Goal: Task Accomplishment & Management: Complete application form

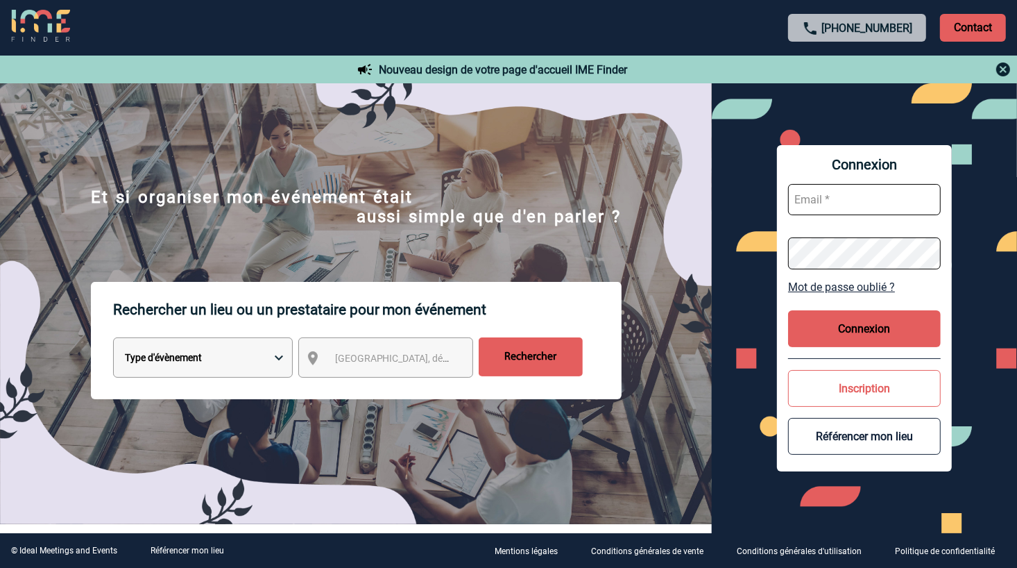
click at [824, 203] on input "text" at bounding box center [864, 199] width 153 height 31
type input "marieclaude.hesnard@sogeti.com"
click at [879, 328] on button "Connexion" at bounding box center [864, 328] width 153 height 37
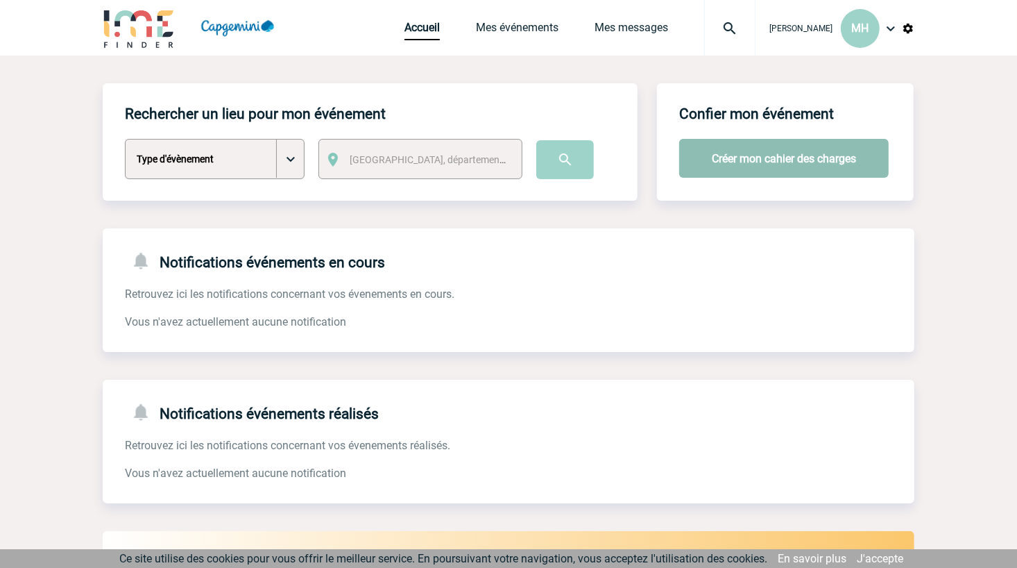
click at [720, 155] on button "Créer mon cahier des charges" at bounding box center [784, 158] width 210 height 39
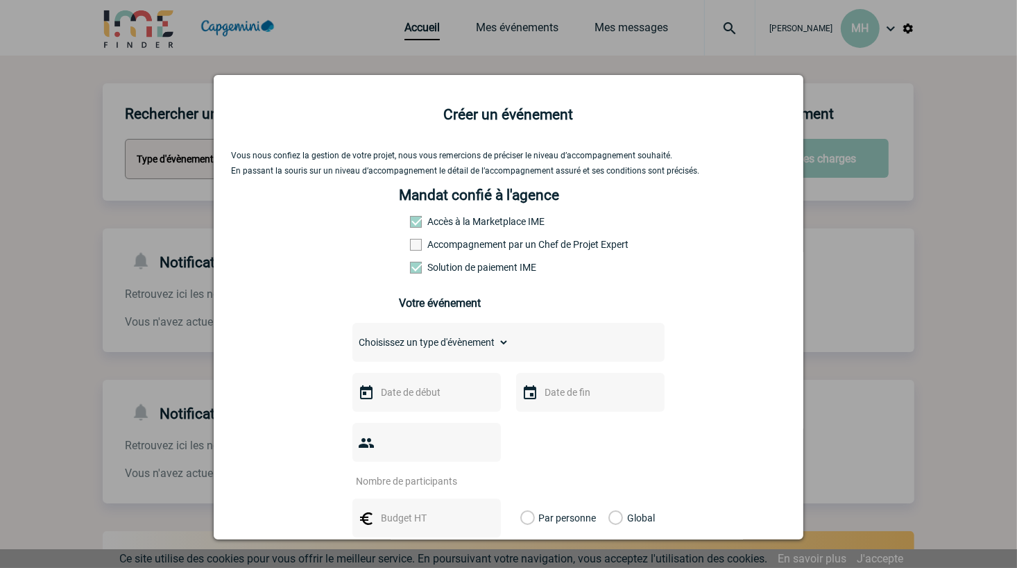
click at [411, 250] on span at bounding box center [416, 245] width 12 height 12
click at [0, 0] on input "Accompagnement par un Chef de Projet Expert" at bounding box center [0, 0] width 0 height 0
click at [427, 343] on select "Choisissez un type d'évènement Séminaire avec nuitée Séminaire sans nuitée Repa…" at bounding box center [430, 341] width 157 height 19
select select "9"
click at [352, 334] on select "Choisissez un type d'évènement Séminaire avec nuitée Séminaire sans nuitée Repa…" at bounding box center [430, 341] width 157 height 19
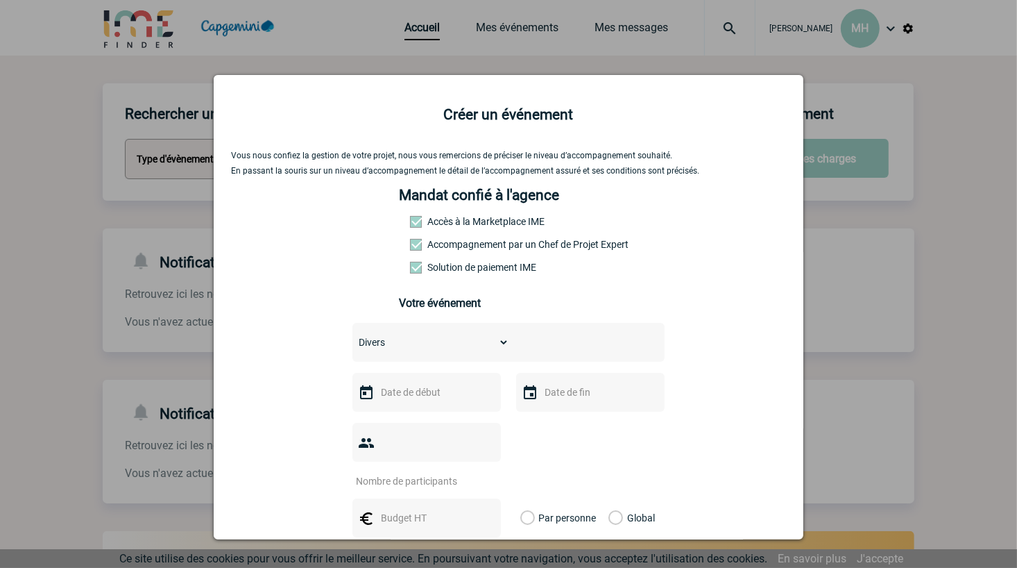
click at [390, 411] on div at bounding box center [426, 392] width 148 height 39
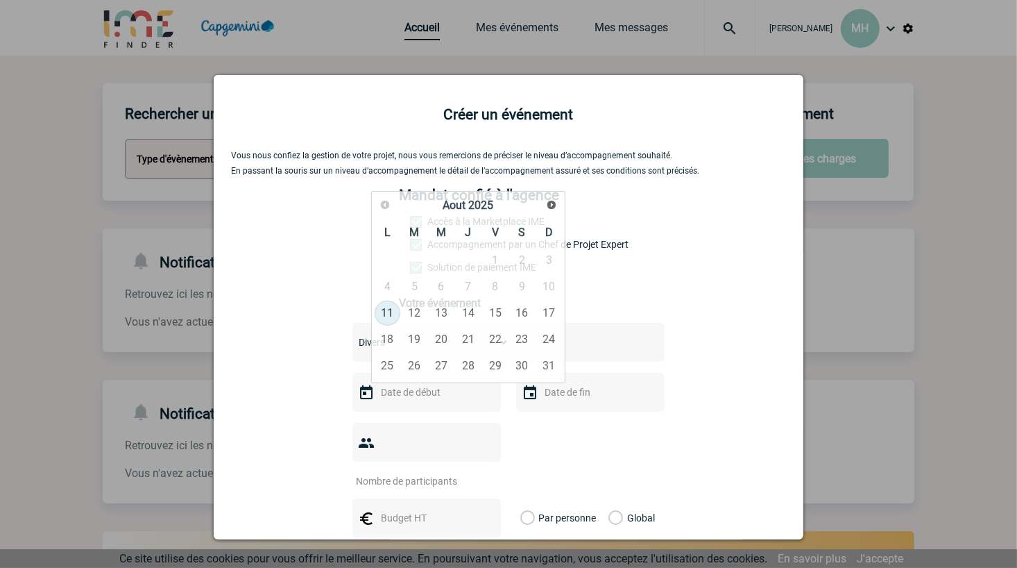
click at [390, 394] on input "text" at bounding box center [425, 392] width 96 height 18
type input "02102025"
click at [549, 203] on span "Suivant" at bounding box center [551, 204] width 11 height 11
click at [422, 403] on div "02102025" at bounding box center [426, 392] width 148 height 39
drag, startPoint x: 422, startPoint y: 400, endPoint x: 238, endPoint y: 408, distance: 184.1
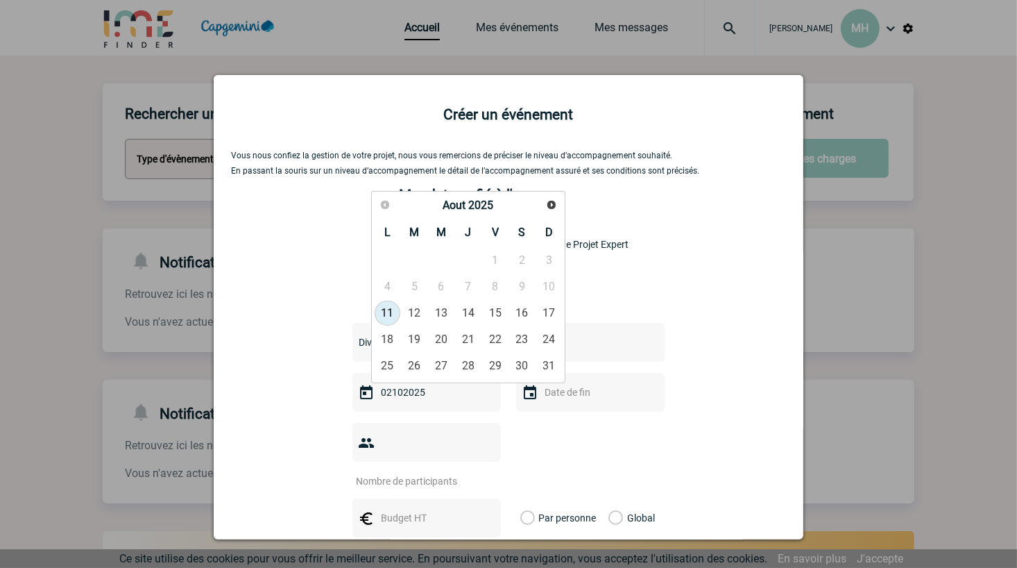
click at [238, 408] on div "Vous nous confiez la gestion de votre projet, nous vous remercions de préciser …" at bounding box center [508, 467] width 555 height 633
click at [553, 203] on span "Suivant" at bounding box center [551, 204] width 11 height 11
click at [464, 267] on link "2" at bounding box center [468, 259] width 26 height 25
type input "02-10-2025"
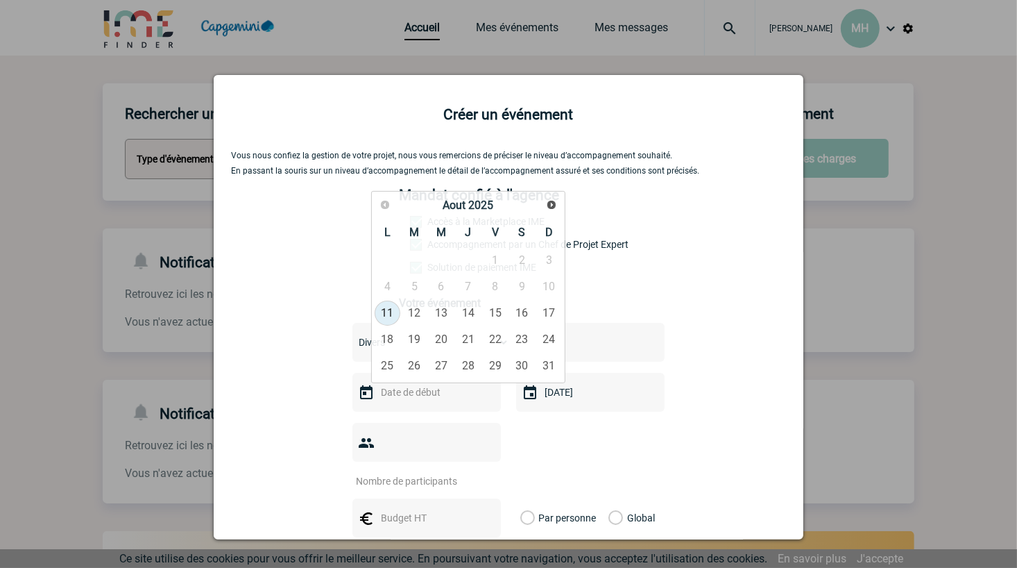
click at [407, 391] on input "text" at bounding box center [425, 392] width 96 height 18
click at [557, 208] on link "Suivant" at bounding box center [552, 205] width 22 height 22
click at [550, 205] on span "Suivant" at bounding box center [551, 204] width 11 height 11
click at [477, 266] on link "2" at bounding box center [468, 259] width 26 height 25
type input "02-10-2025"
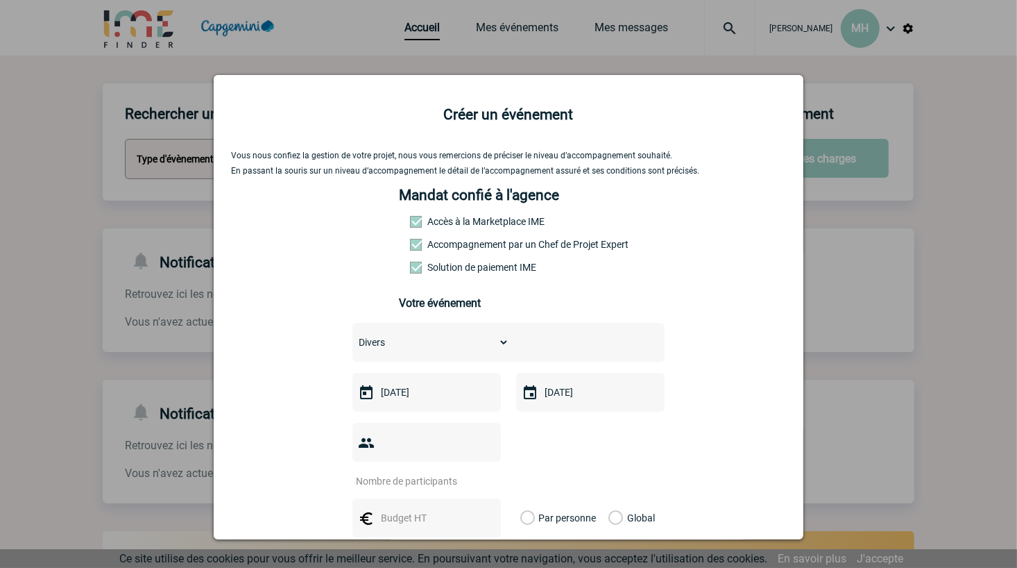
click at [453, 441] on div at bounding box center [426, 442] width 148 height 39
click at [373, 445] on div at bounding box center [426, 442] width 148 height 39
click at [405, 446] on div at bounding box center [426, 442] width 148 height 39
click at [359, 444] on img at bounding box center [366, 442] width 17 height 17
click at [430, 461] on div at bounding box center [426, 442] width 148 height 39
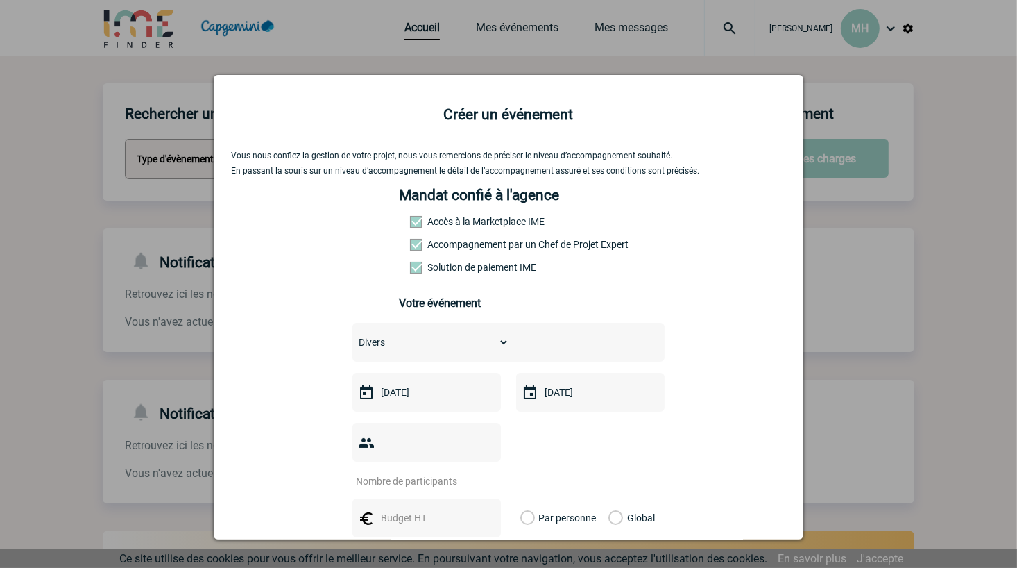
click at [439, 451] on div at bounding box center [426, 442] width 148 height 39
click at [434, 445] on div at bounding box center [426, 442] width 148 height 39
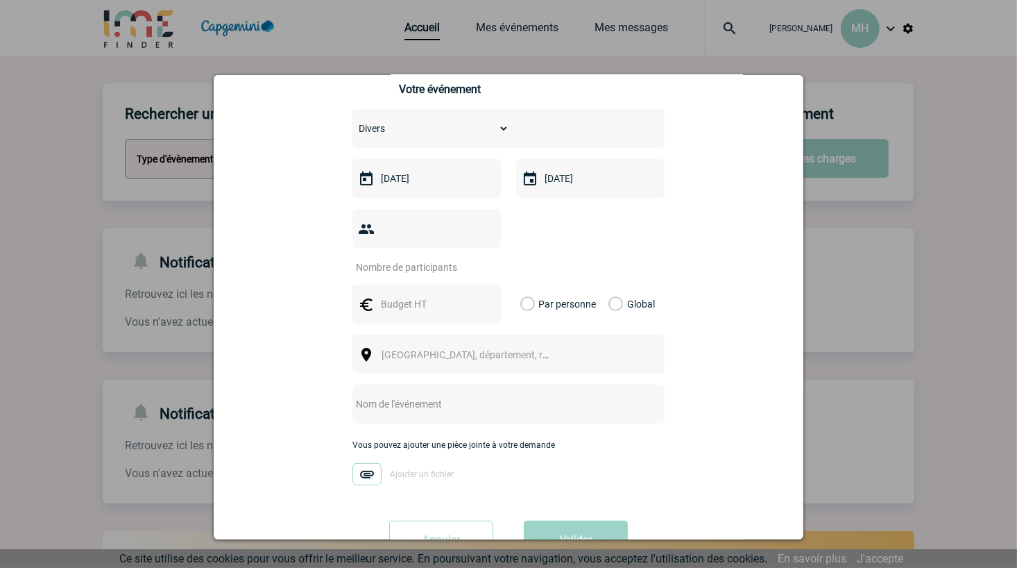
scroll to position [260, 0]
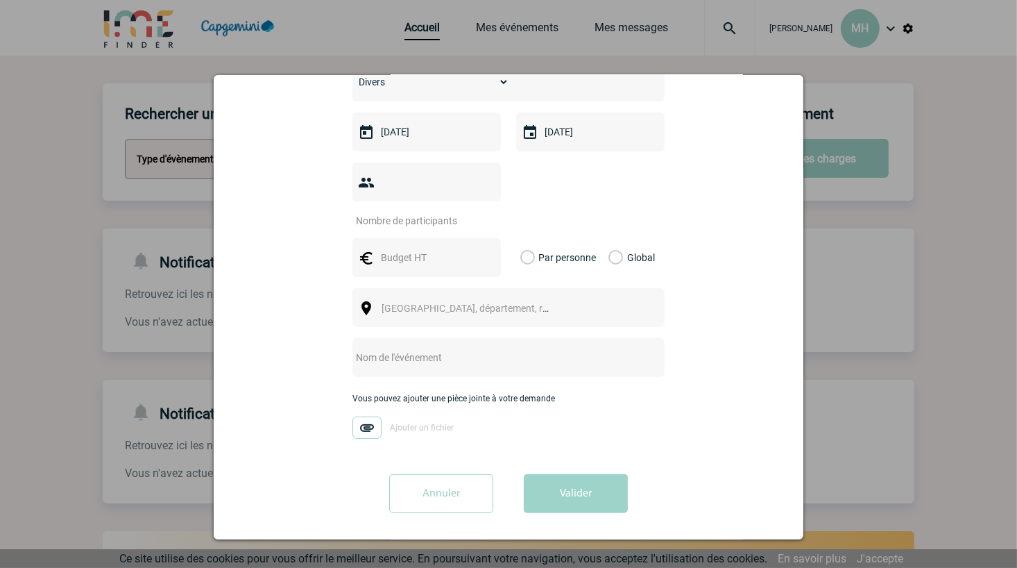
click at [392, 188] on div at bounding box center [426, 181] width 148 height 39
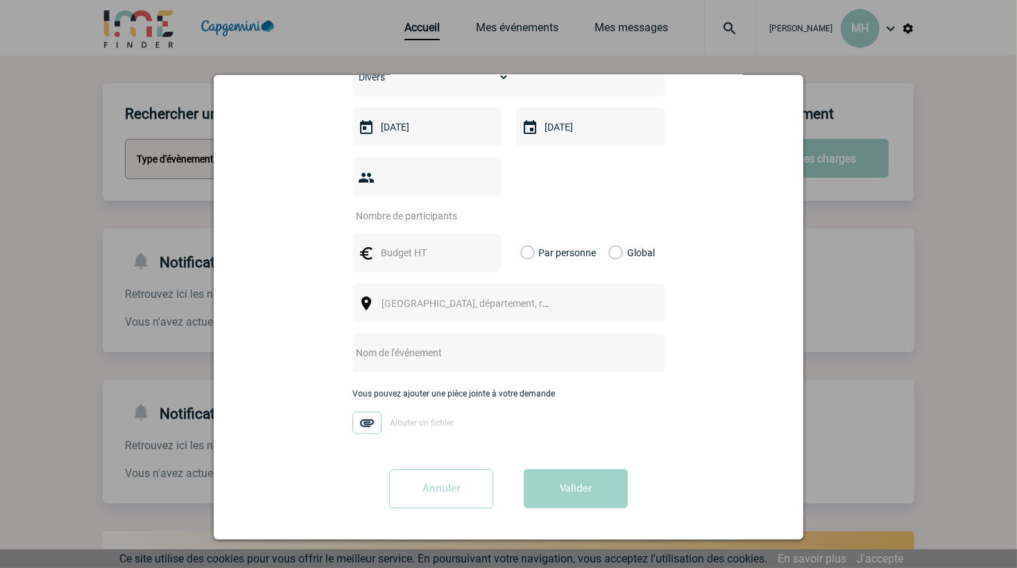
click at [448, 251] on input "text" at bounding box center [425, 253] width 96 height 18
type input "800"
drag, startPoint x: 609, startPoint y: 254, endPoint x: 602, endPoint y: 250, distance: 8.1
click at [609, 251] on label "Global" at bounding box center [613, 252] width 9 height 39
click at [0, 0] on input "Global" at bounding box center [0, 0] width 0 height 0
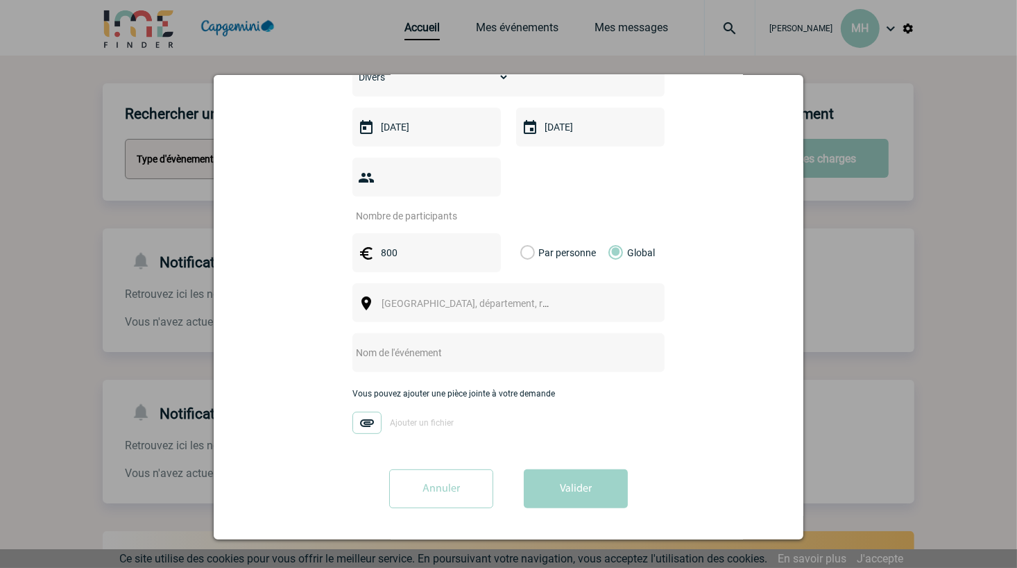
drag, startPoint x: 376, startPoint y: 179, endPoint x: 348, endPoint y: 171, distance: 28.8
click at [352, 173] on div at bounding box center [426, 177] width 148 height 39
click at [358, 171] on img at bounding box center [366, 177] width 17 height 17
click at [372, 177] on div at bounding box center [426, 177] width 148 height 39
click at [368, 177] on div at bounding box center [426, 177] width 148 height 39
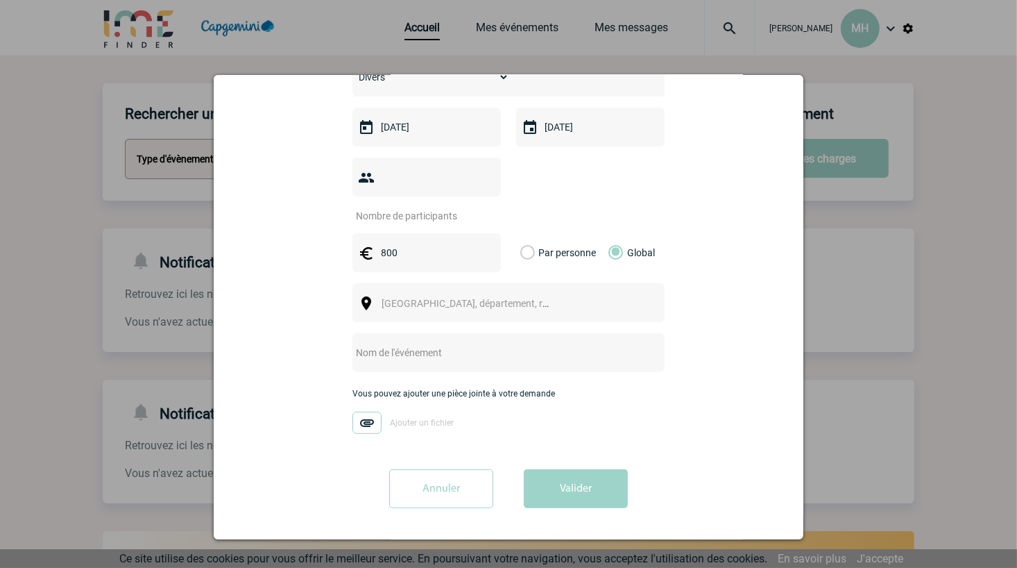
click at [362, 177] on img at bounding box center [366, 177] width 17 height 17
click at [364, 177] on img at bounding box center [366, 177] width 17 height 17
click at [420, 290] on div "Ville, département, région..." at bounding box center [508, 302] width 312 height 39
click at [427, 307] on span "Ville, département, région..." at bounding box center [478, 303] width 193 height 11
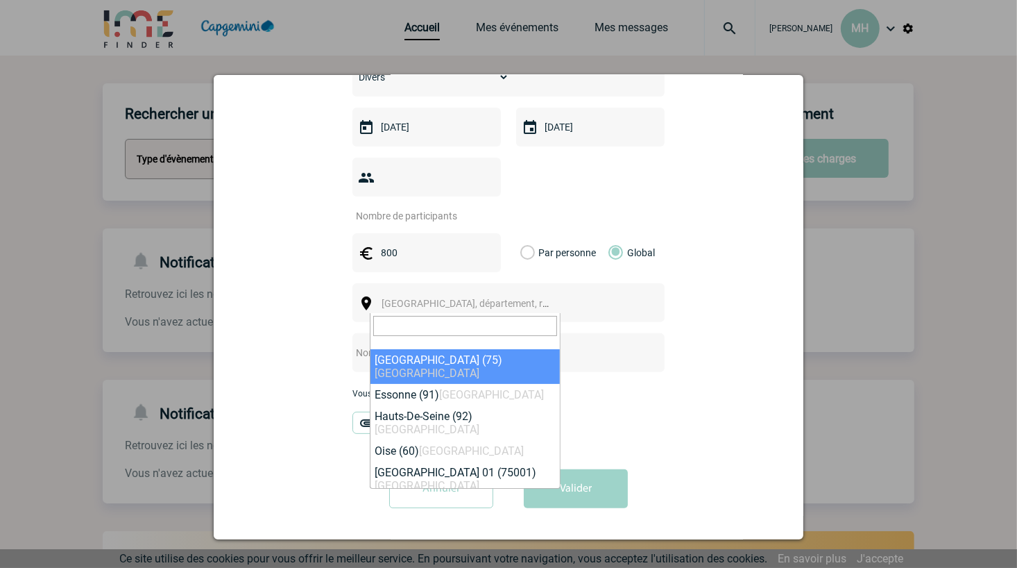
type input "s"
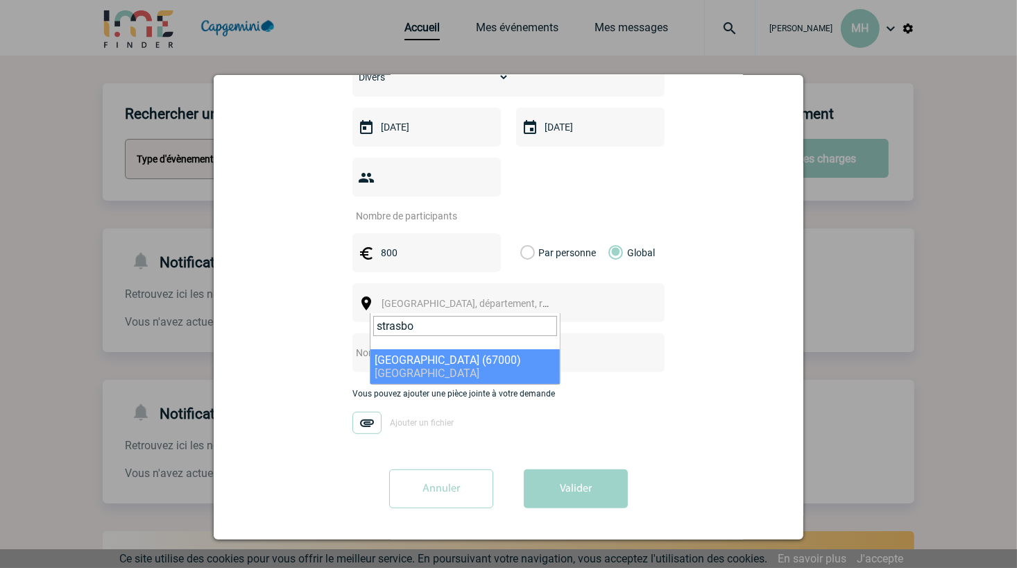
type input "strasbo"
select select "19042"
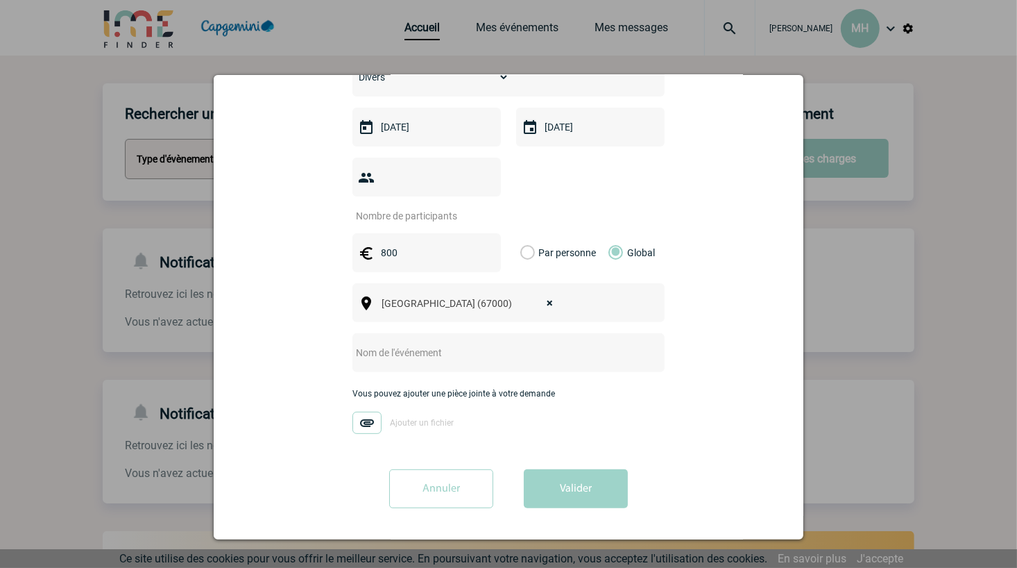
click at [451, 361] on input "text" at bounding box center [489, 352] width 275 height 18
type input "Event Client Argentic"
click at [407, 167] on div at bounding box center [426, 177] width 148 height 39
click at [375, 178] on div at bounding box center [426, 177] width 148 height 39
click at [365, 175] on img at bounding box center [366, 177] width 17 height 17
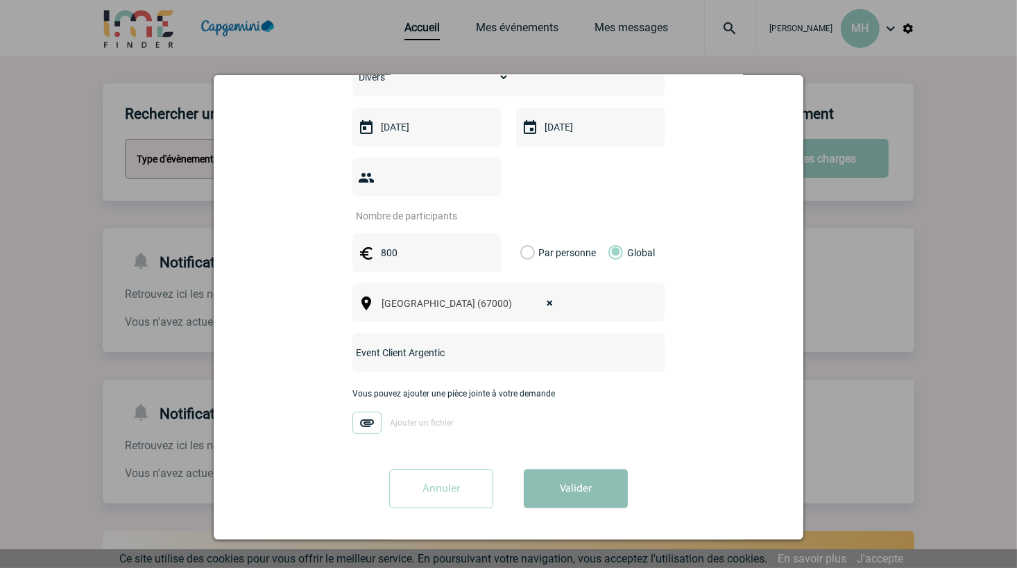
click at [584, 487] on button "Valider" at bounding box center [576, 488] width 104 height 39
click at [371, 208] on input "number" at bounding box center [418, 215] width 132 height 19
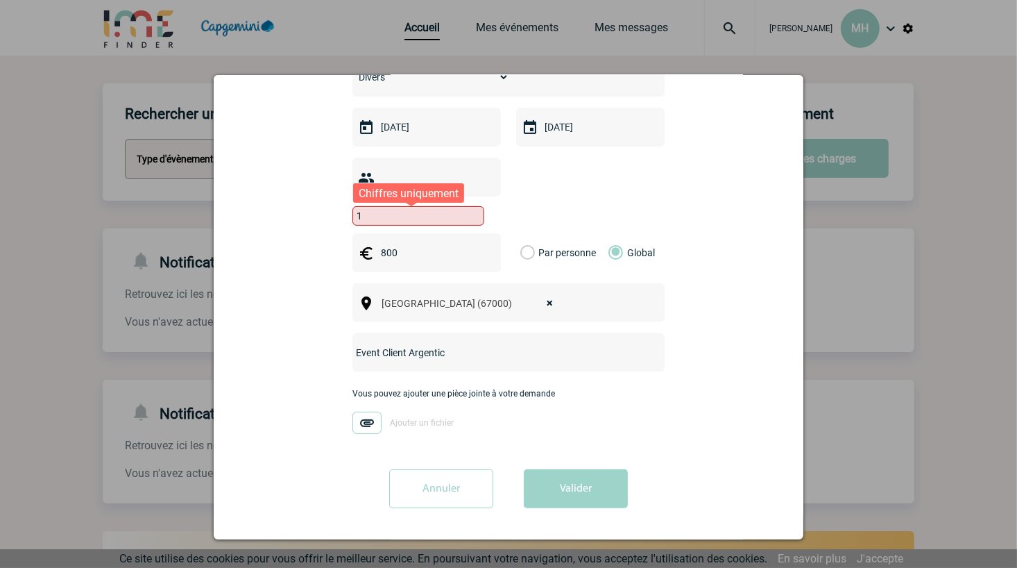
click at [459, 214] on input "1" at bounding box center [418, 215] width 132 height 19
click at [454, 213] on input "2" at bounding box center [418, 215] width 132 height 19
click at [451, 212] on input "2" at bounding box center [418, 215] width 132 height 19
click at [442, 209] on input "2" at bounding box center [418, 215] width 132 height 19
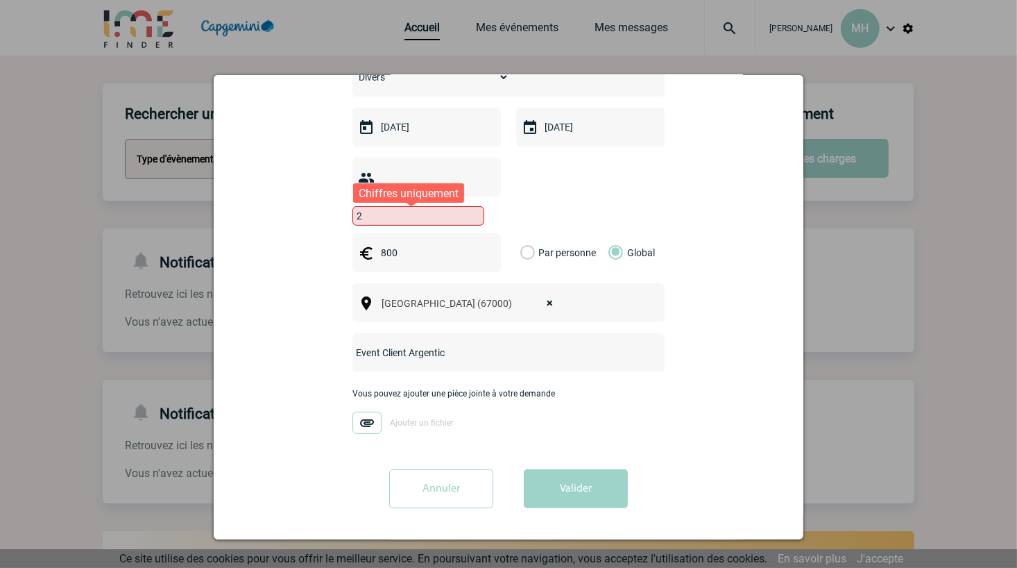
click at [442, 209] on input "2" at bounding box center [418, 215] width 132 height 19
type input "20"
click at [543, 473] on button "Valider" at bounding box center [576, 488] width 104 height 39
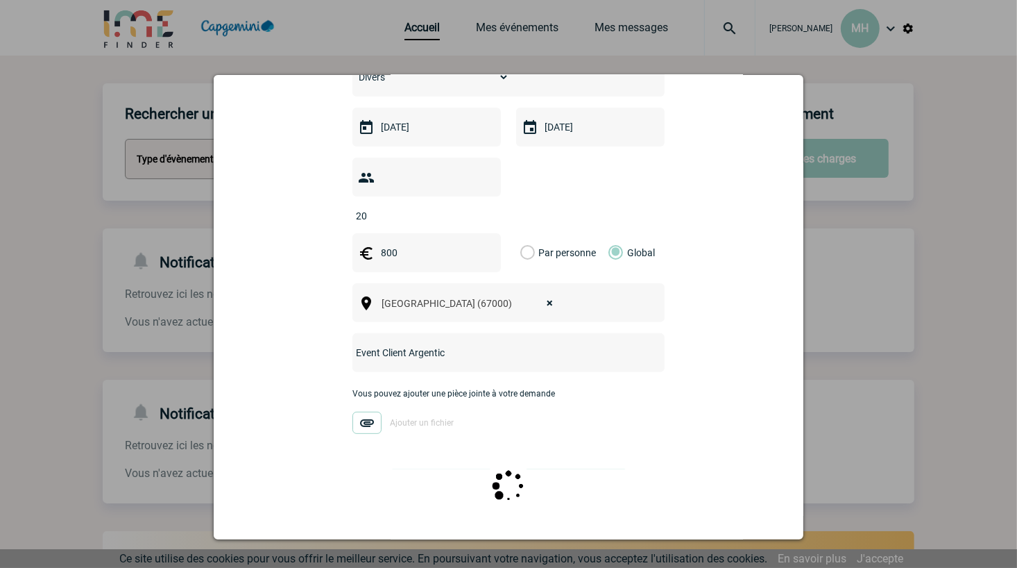
scroll to position [0, 0]
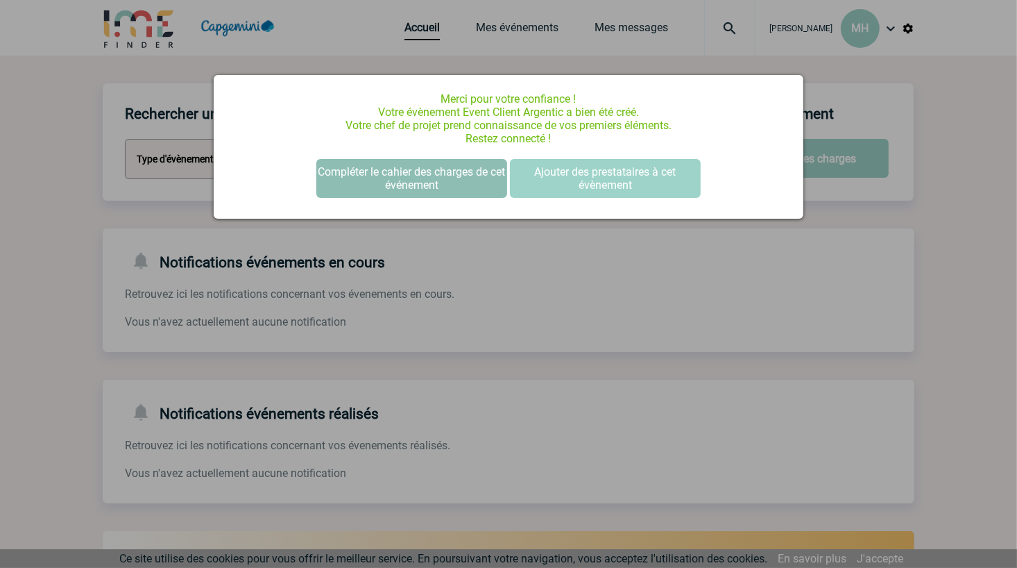
click at [387, 178] on button "Compléter le cahier des charges de cet événement" at bounding box center [411, 178] width 191 height 39
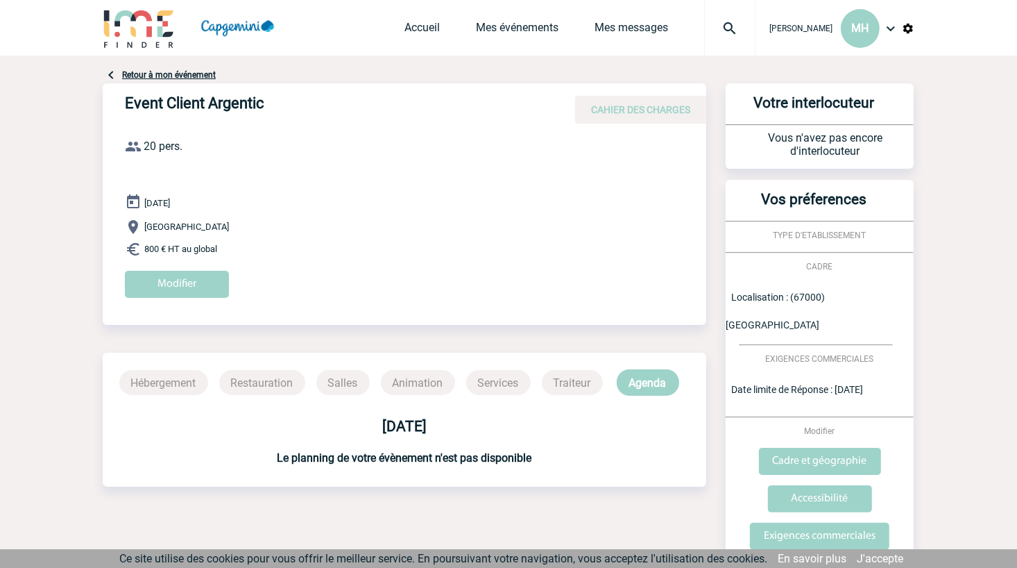
click at [261, 380] on p "Restauration" at bounding box center [262, 382] width 86 height 25
click at [561, 373] on p "Traiteur" at bounding box center [572, 382] width 61 height 25
click at [561, 382] on p "Traiteur" at bounding box center [572, 382] width 61 height 25
click at [386, 425] on b "02 octobre 2025" at bounding box center [404, 426] width 44 height 17
click at [184, 279] on input "Modifier" at bounding box center [177, 284] width 104 height 27
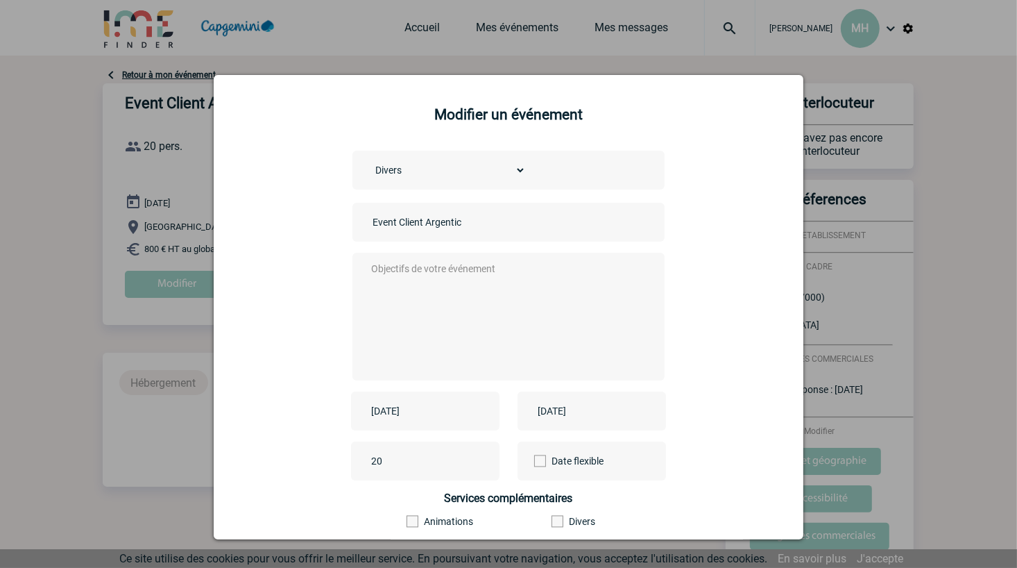
click at [409, 287] on textarea at bounding box center [505, 315] width 274 height 111
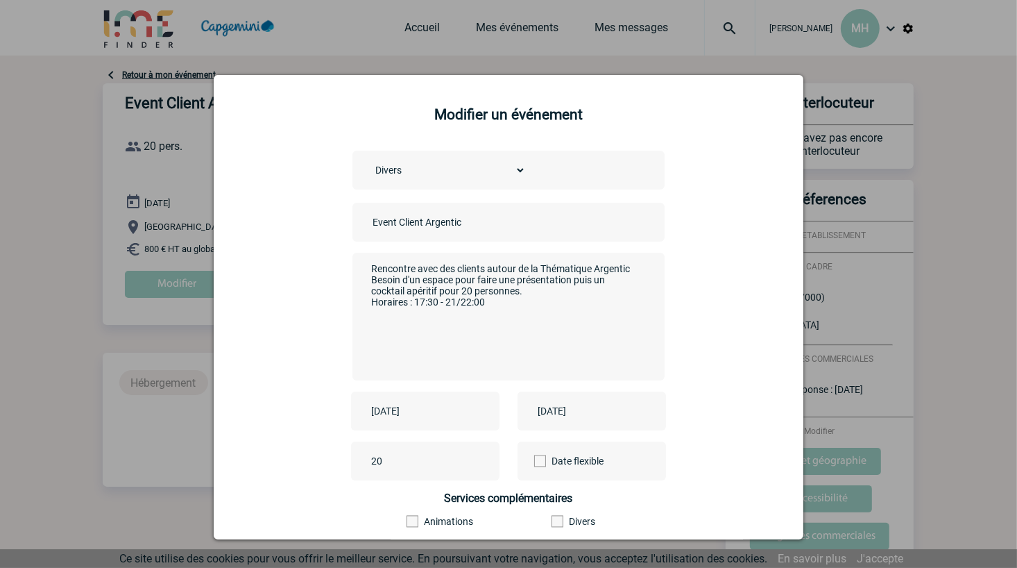
click at [432, 300] on textarea "Rencontre avec des clients autour de la Thématique Argentic Besoin d'un espace …" at bounding box center [505, 315] width 274 height 111
click at [518, 311] on textarea "Rencontre avec des clients autour de la Thématique Argentic Besoin d'un espace …" at bounding box center [505, 315] width 274 height 111
click at [457, 305] on textarea "Rencontre avec des clients autour de la Thématique Argentic Besoin d'un espace …" at bounding box center [505, 315] width 274 height 111
click at [713, 311] on div "Choisissez un type d'évènement Séminaire avec nuitée Séminaire sans nuitée Repa…" at bounding box center [508, 356] width 555 height 411
click at [368, 307] on textarea "Rencontre avec des clients autour de la Thématique Argentic Besoin d'un espace …" at bounding box center [505, 315] width 274 height 111
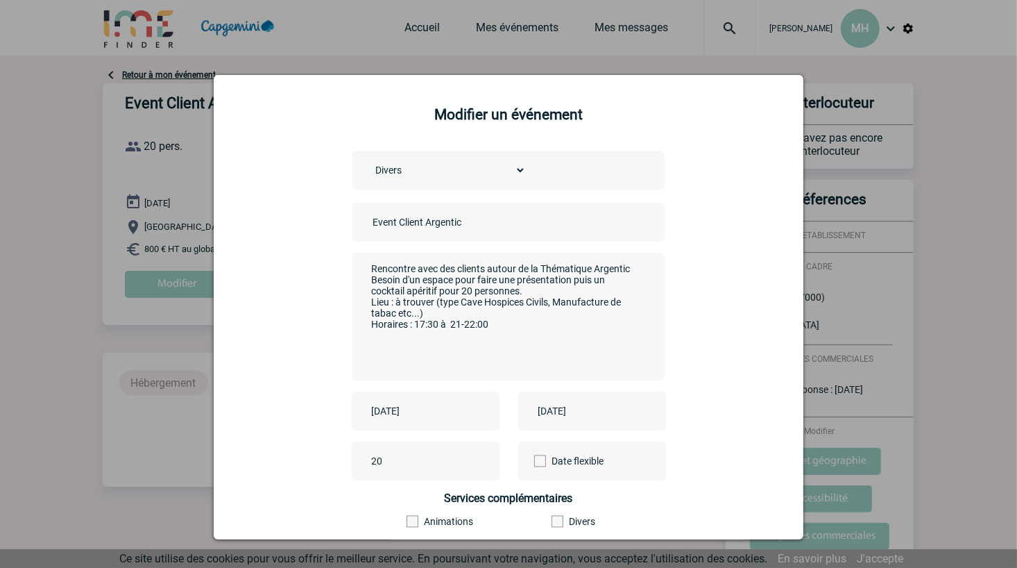
click at [357, 309] on div "Rencontre avec des clients autour de la Thématique Argentic Besoin d'un espace …" at bounding box center [508, 317] width 312 height 128
click at [369, 312] on textarea "Rencontre avec des clients autour de la Thématique Argentic Besoin d'un espace …" at bounding box center [505, 315] width 274 height 111
click at [368, 339] on textarea "Rencontre avec des clients autour de la Thématique Argentic Besoin d'un espace …" at bounding box center [505, 315] width 274 height 111
click at [437, 290] on textarea "Rencontre avec des clients autour de la Thématique Argentic Besoin d'un espace …" at bounding box center [505, 315] width 274 height 111
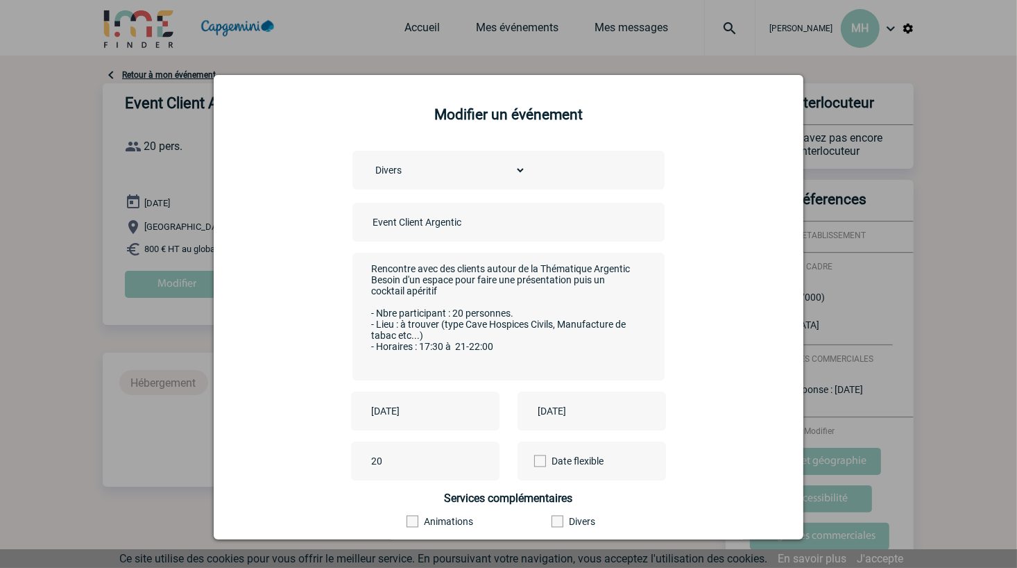
click at [529, 351] on textarea "Rencontre avec des clients autour de la Thématique Argentic Besoin d'un espace …" at bounding box center [505, 315] width 274 height 111
click at [528, 269] on textarea "Rencontre avec des clients autour de la Thématique Argentic Besoin d'un espace …" at bounding box center [505, 315] width 274 height 111
click at [522, 271] on textarea "Rencontre avec des clients autour de la Thématique Argentic Besoin d'un espace …" at bounding box center [505, 315] width 274 height 111
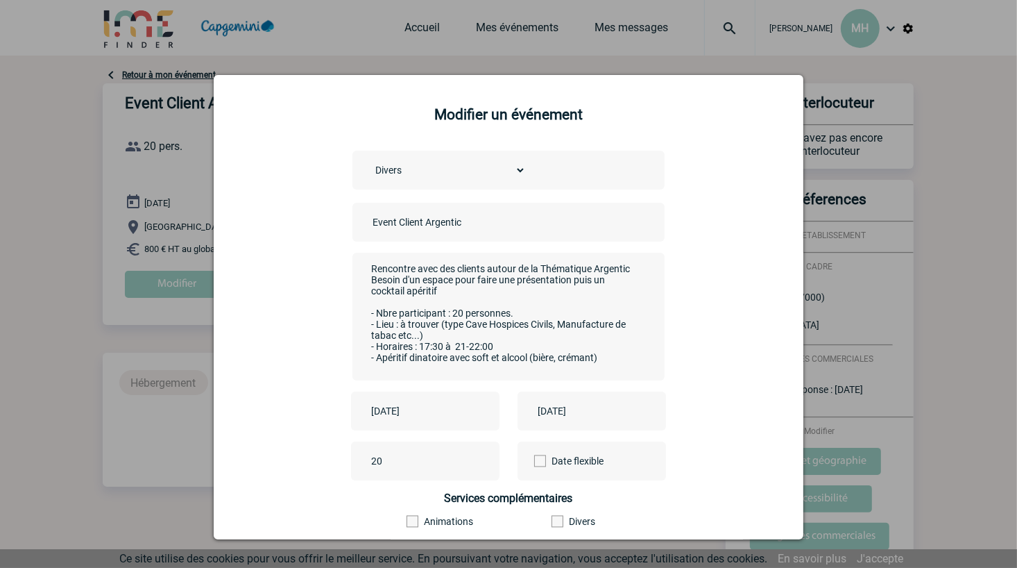
click at [539, 272] on textarea "Rencontre avec des clients autour de la Thématique Argentic Besoin d'un espace …" at bounding box center [505, 315] width 274 height 111
click at [538, 272] on textarea "Rencontre avec des clients autour de la Thématique Argentic Besoin d'un espace …" at bounding box center [505, 315] width 274 height 111
click at [550, 262] on textarea "Rencontre avec des clients autour de la Thématique Argentic Besoin d'un espace …" at bounding box center [505, 315] width 274 height 111
click at [368, 284] on textarea "Rencontre avec des clients autour du thème Argentic Besoin d'un espace pour fai…" at bounding box center [505, 315] width 274 height 111
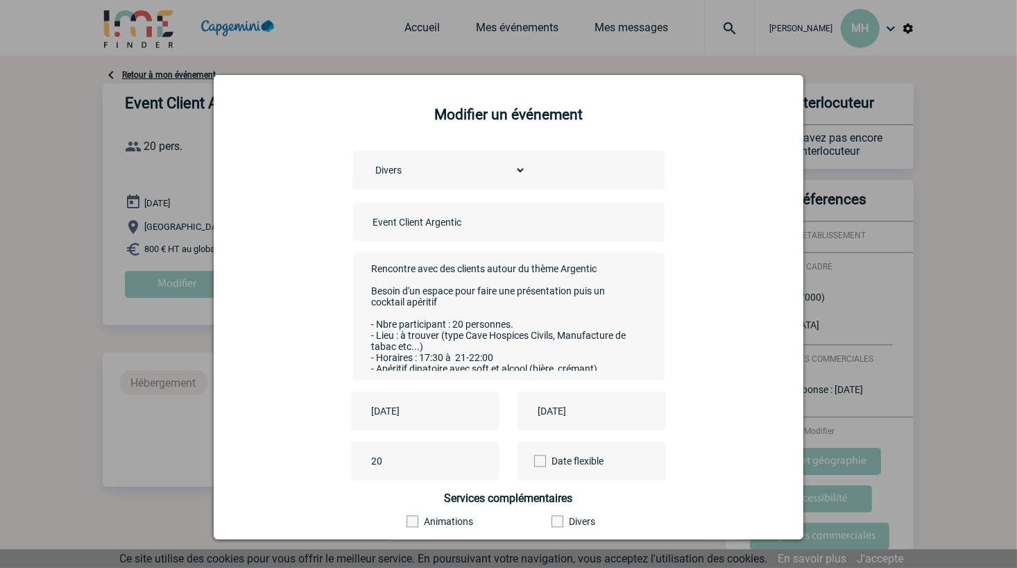
scroll to position [29, 0]
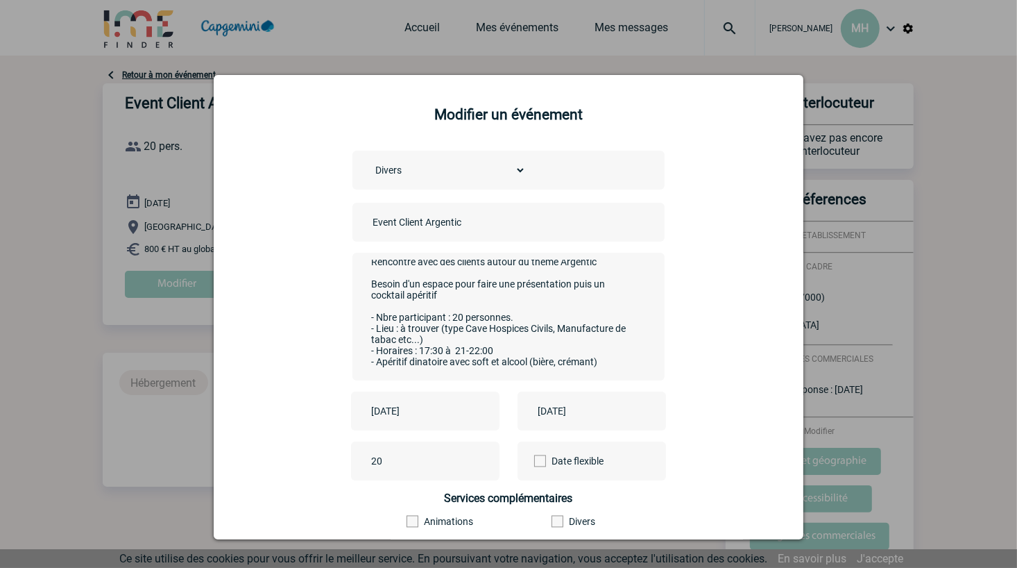
click at [609, 348] on textarea "Rencontre avec des clients autour du thème Argentic Besoin d'un espace pour fai…" at bounding box center [505, 315] width 274 height 111
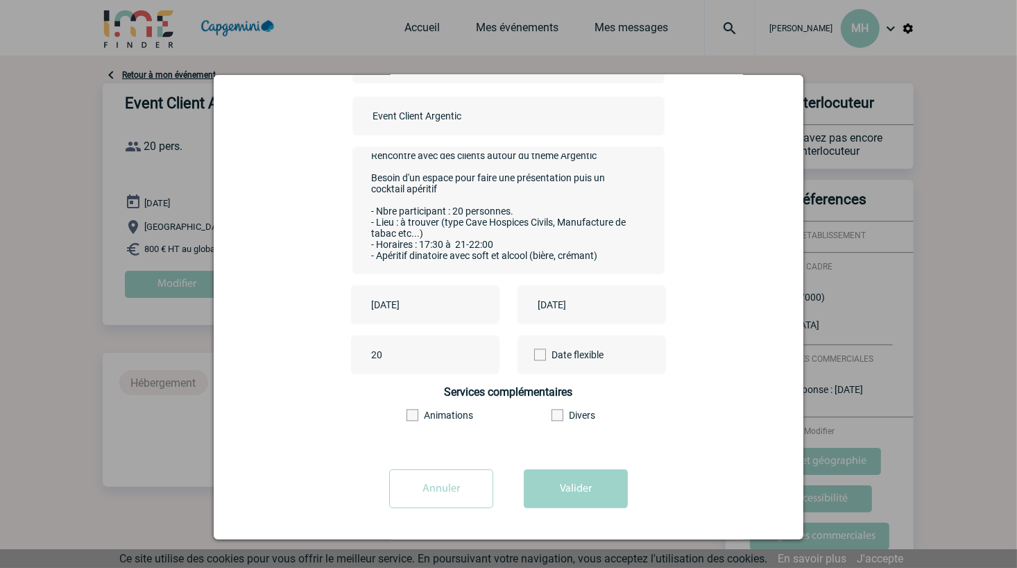
scroll to position [30, 0]
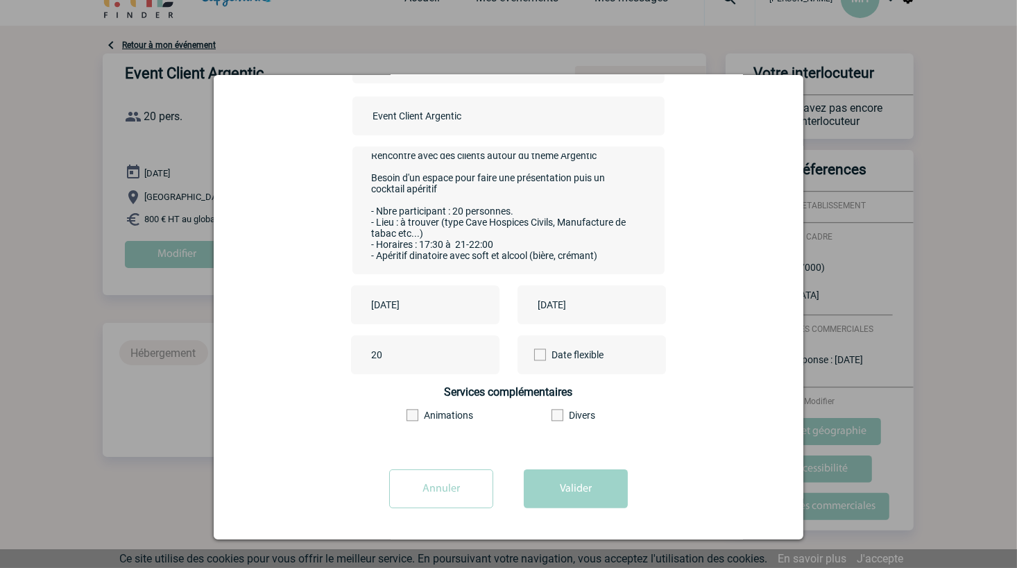
click at [552, 416] on span at bounding box center [558, 415] width 12 height 12
click at [0, 0] on input"] "Divers" at bounding box center [0, 0] width 0 height 0
click at [352, 253] on div "Rencontre avec des clients autour du thème Argentic Besoin d'un espace pour fai…" at bounding box center [508, 210] width 312 height 128
click at [600, 247] on textarea "Rencontre avec des clients autour du thème Argentic Besoin d'un espace pour fai…" at bounding box center [505, 208] width 274 height 111
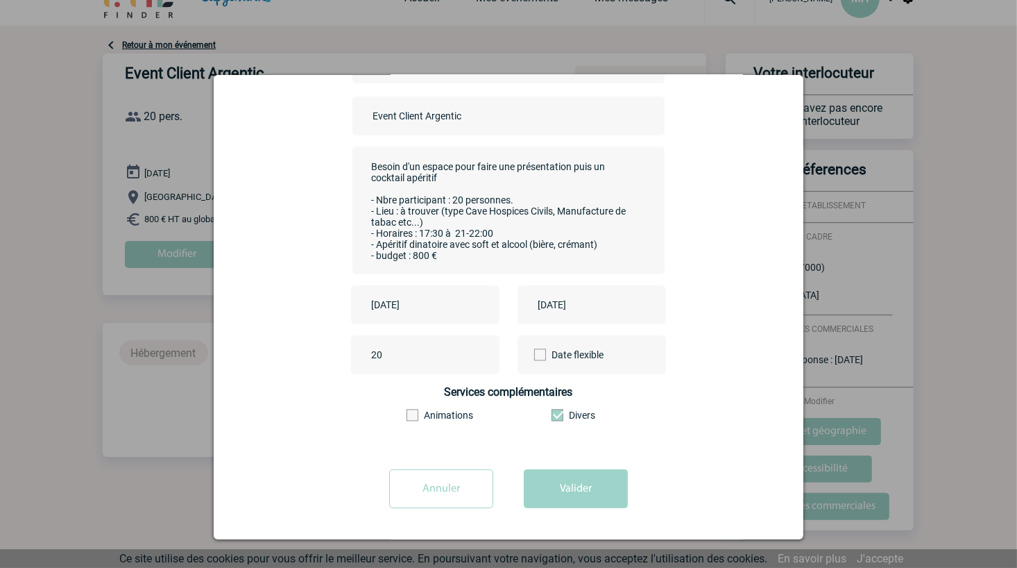
scroll to position [38, 0]
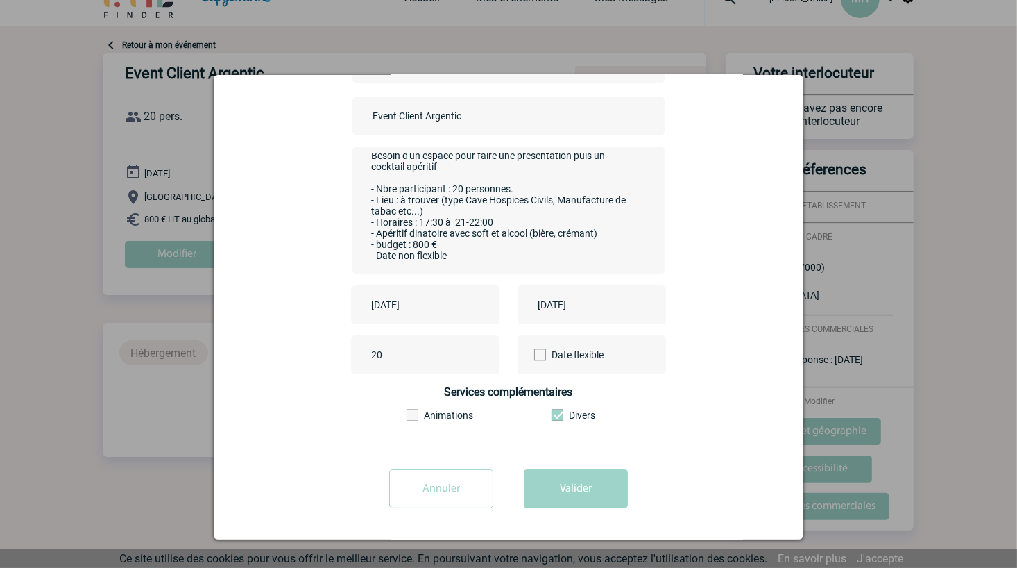
click at [439, 216] on textarea "Rencontre avec des clients autour du thème Argentic Besoin d'un espace pour fai…" at bounding box center [505, 208] width 274 height 111
click at [434, 208] on textarea "Rencontre avec des clients autour du thème Argentic Besoin d'un espace pour fai…" at bounding box center [505, 208] width 274 height 111
click at [434, 198] on textarea "Rencontre avec des clients autour du thème Argentic Besoin d'un espace pour fai…" at bounding box center [505, 208] width 274 height 111
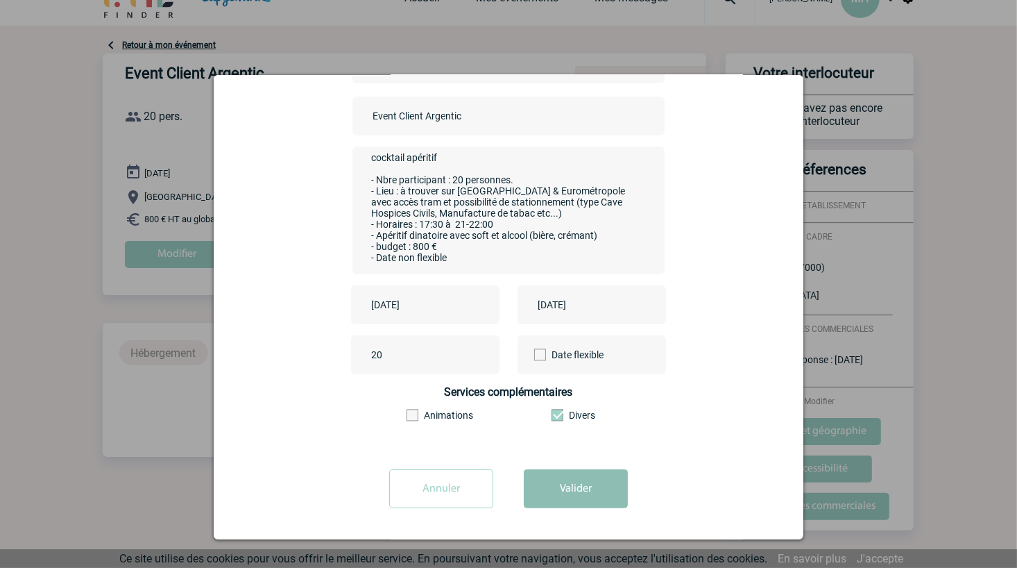
type textarea "Rencontre avec des clients autour du thème Argentic Besoin d'un espace pour fai…"
click at [594, 493] on button "Valider" at bounding box center [576, 488] width 104 height 39
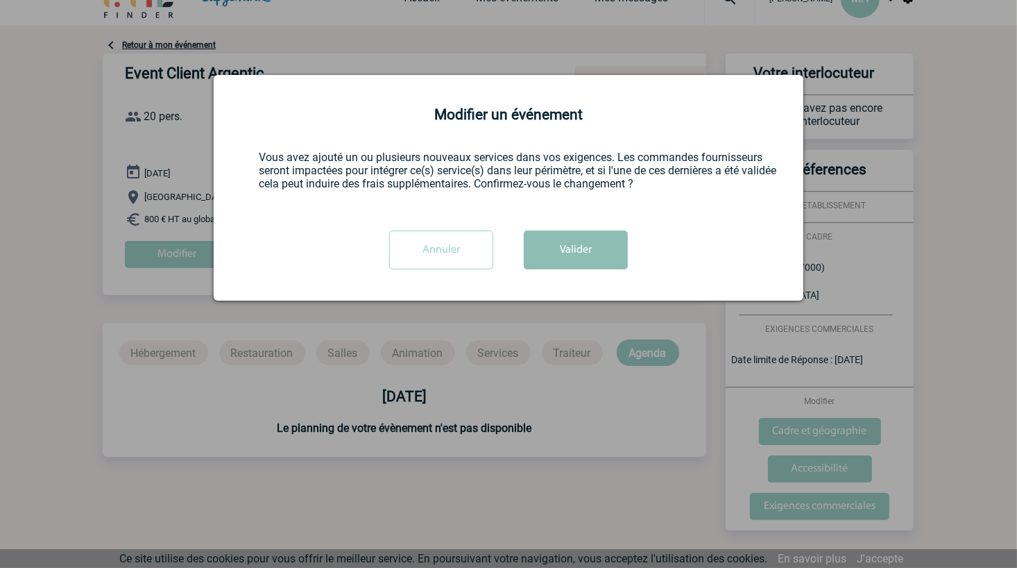
click at [570, 235] on button "Valider" at bounding box center [576, 249] width 104 height 39
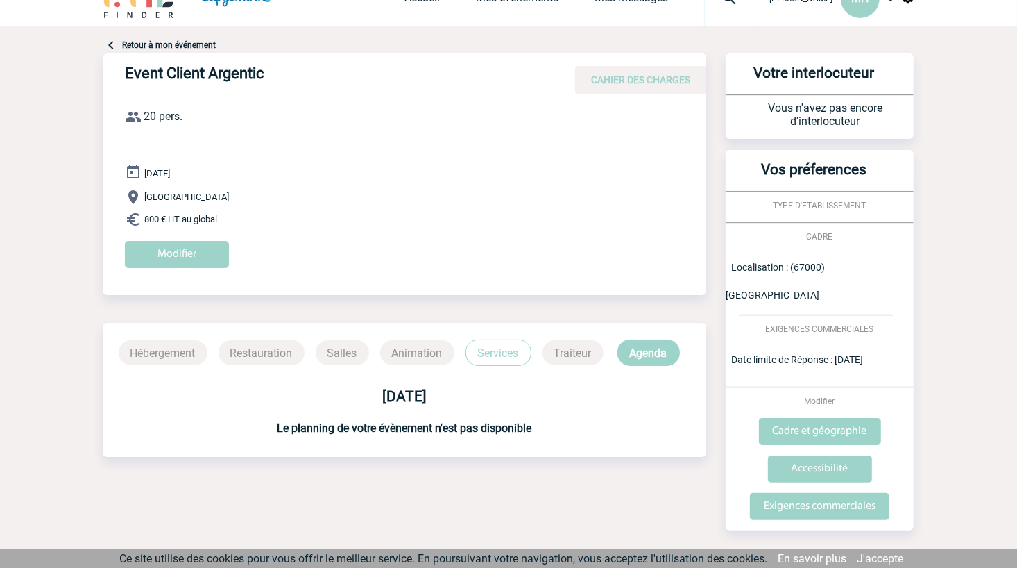
click at [571, 348] on p "Traiteur" at bounding box center [573, 352] width 61 height 25
click at [520, 359] on p "Services" at bounding box center [499, 352] width 66 height 26
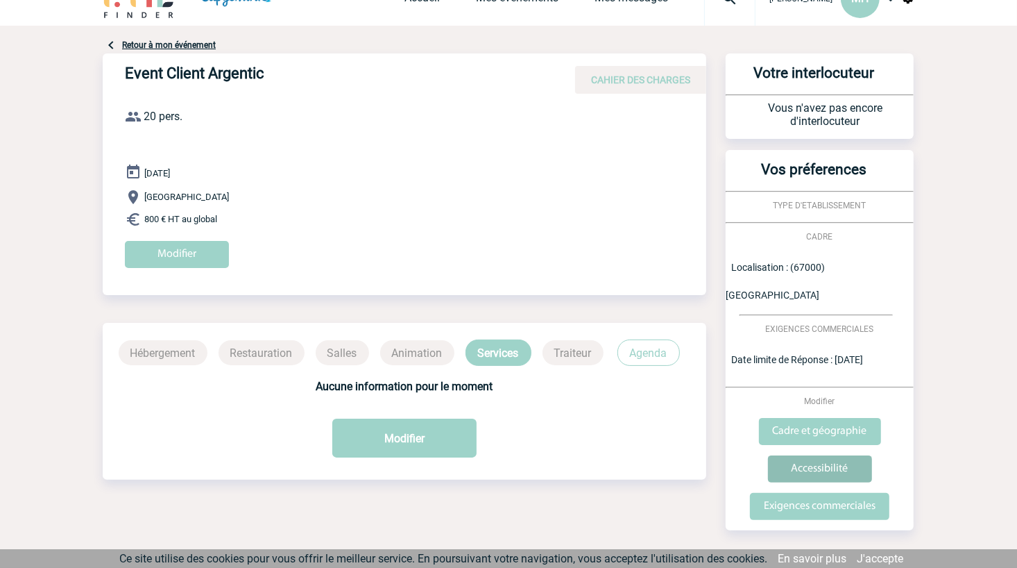
click at [823, 455] on input "Accessibilité" at bounding box center [820, 468] width 104 height 27
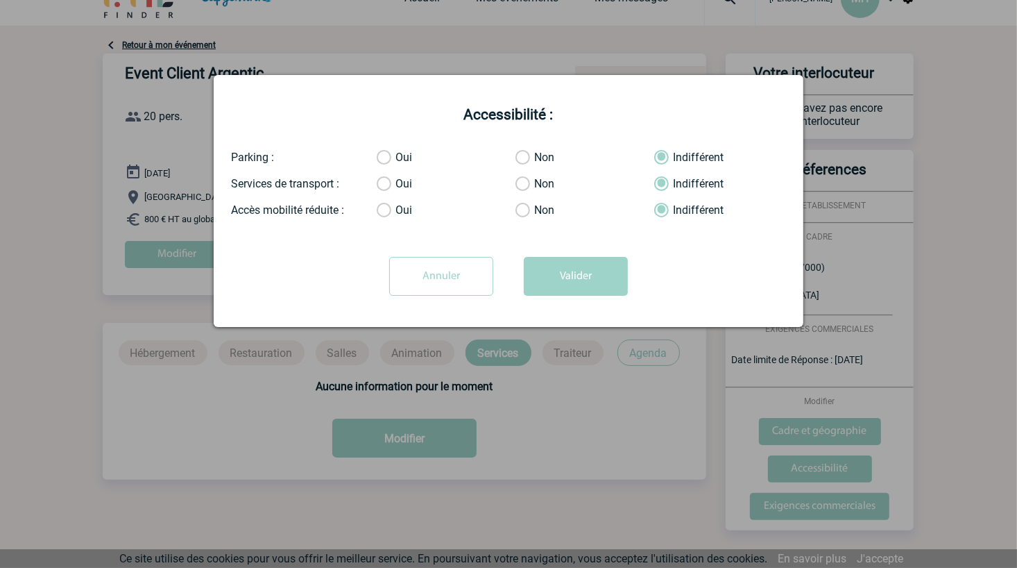
click at [378, 139] on form "Accessibilité : Parking : Oui Non Indifférent Services de transport : Oui Non I…" at bounding box center [508, 206] width 555 height 200
click at [385, 157] on label "Oui" at bounding box center [391, 158] width 28 height 14
click at [0, 0] on input "Oui" at bounding box center [0, 0] width 0 height 0
click at [382, 182] on label "Oui" at bounding box center [391, 184] width 28 height 14
click at [0, 0] on input "Oui" at bounding box center [0, 0] width 0 height 0
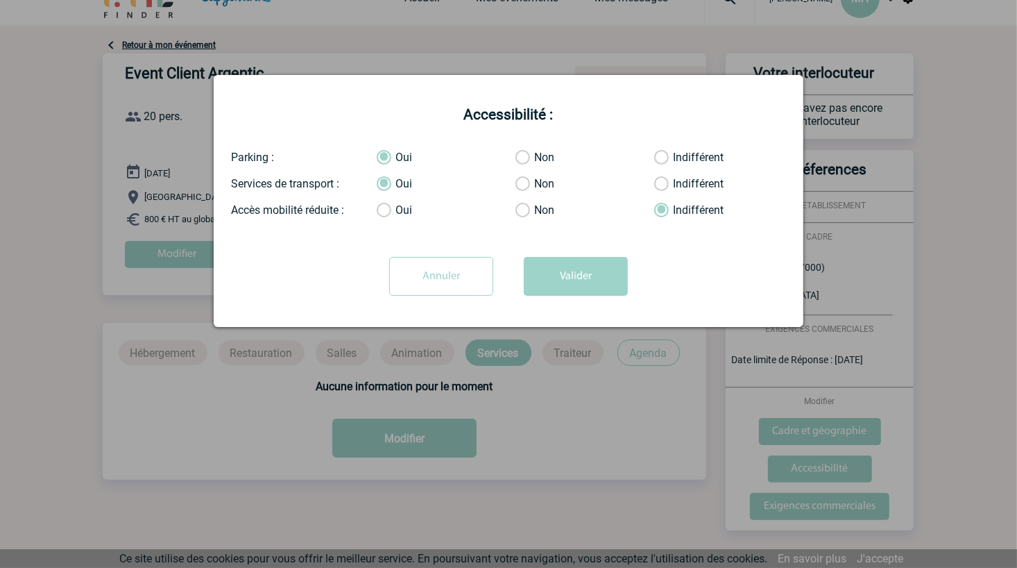
click at [389, 210] on label "Oui" at bounding box center [391, 210] width 28 height 14
click at [0, 0] on input "Oui" at bounding box center [0, 0] width 0 height 0
click at [577, 258] on button "Valider" at bounding box center [576, 276] width 104 height 39
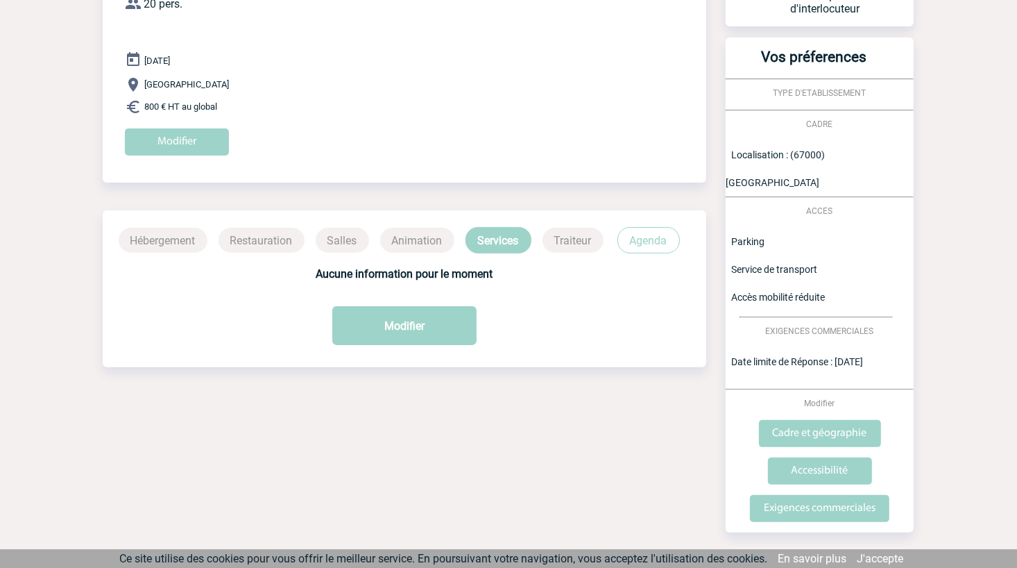
scroll to position [146, 0]
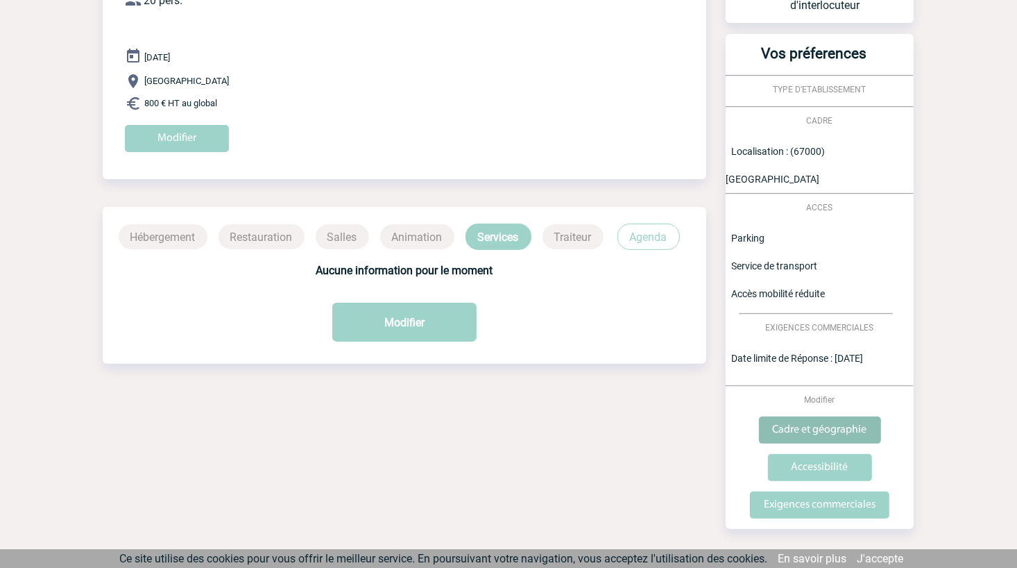
click at [833, 416] on input "Cadre et géographie" at bounding box center [820, 429] width 122 height 27
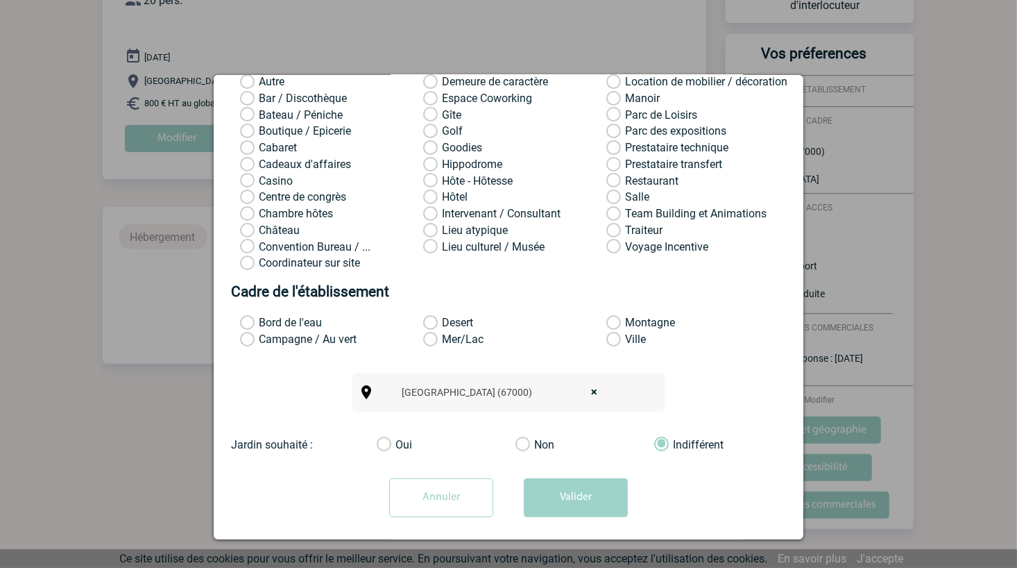
scroll to position [110, 0]
click at [606, 228] on label "Traiteur" at bounding box center [624, 229] width 37 height 14
click at [0, 0] on input "Traiteur" at bounding box center [0, 0] width 0 height 0
click at [606, 192] on label "Salle" at bounding box center [624, 196] width 37 height 14
click at [0, 0] on input "Salle" at bounding box center [0, 0] width 0 height 0
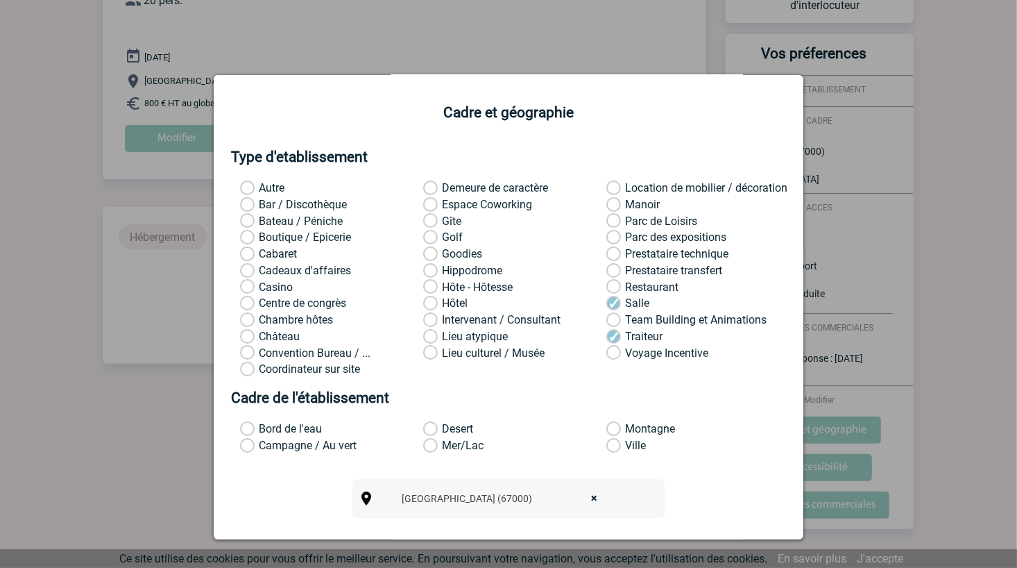
scroll to position [0, 0]
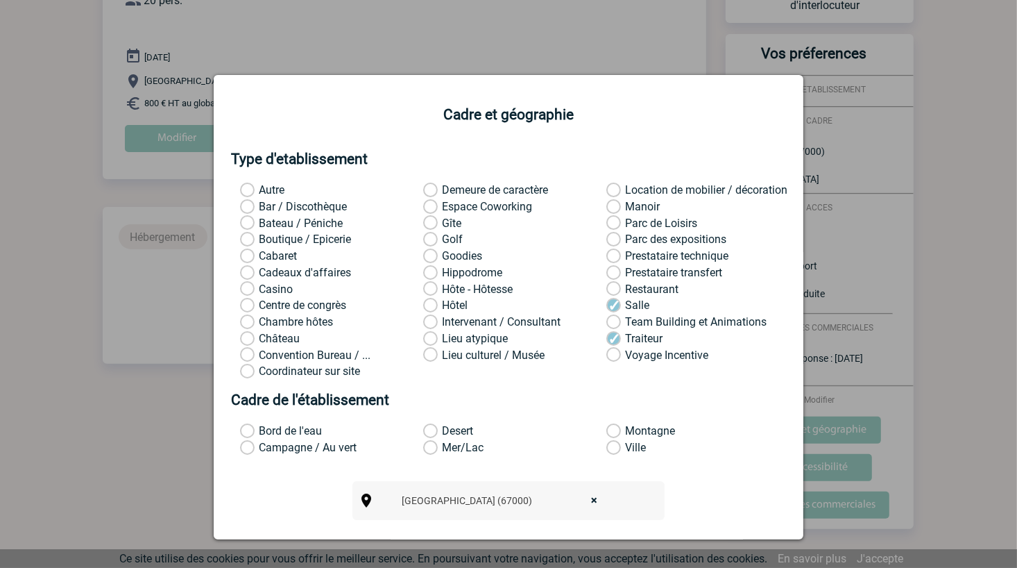
click at [429, 332] on label "Lieu atypique" at bounding box center [441, 339] width 37 height 14
click at [0, 0] on input "Lieu atypique" at bounding box center [0, 0] width 0 height 0
click at [424, 348] on label "Lieu culturel / Musée" at bounding box center [441, 355] width 37 height 14
click at [0, 0] on input "Lieu culturel / Musée" at bounding box center [0, 0] width 0 height 0
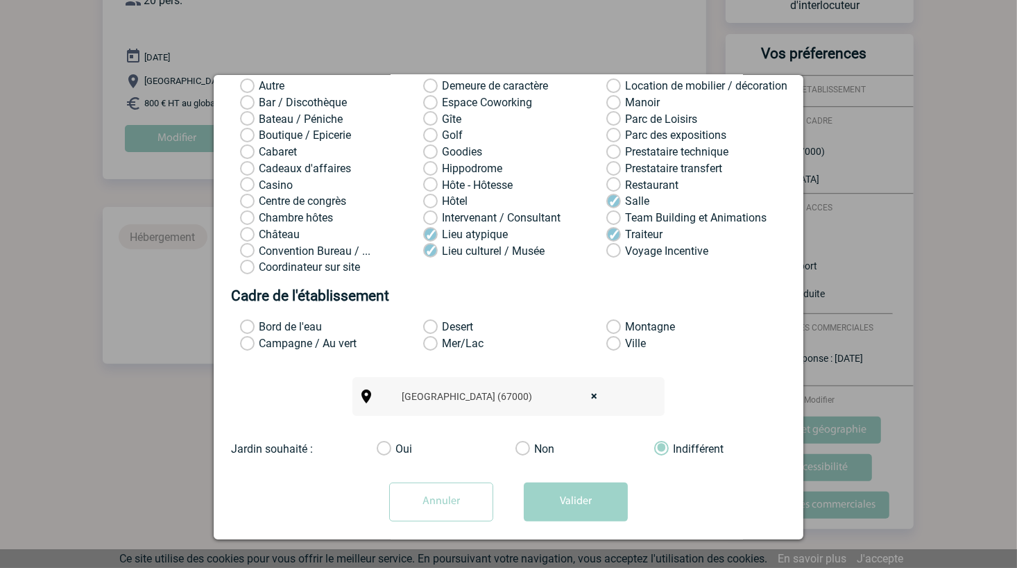
scroll to position [110, 0]
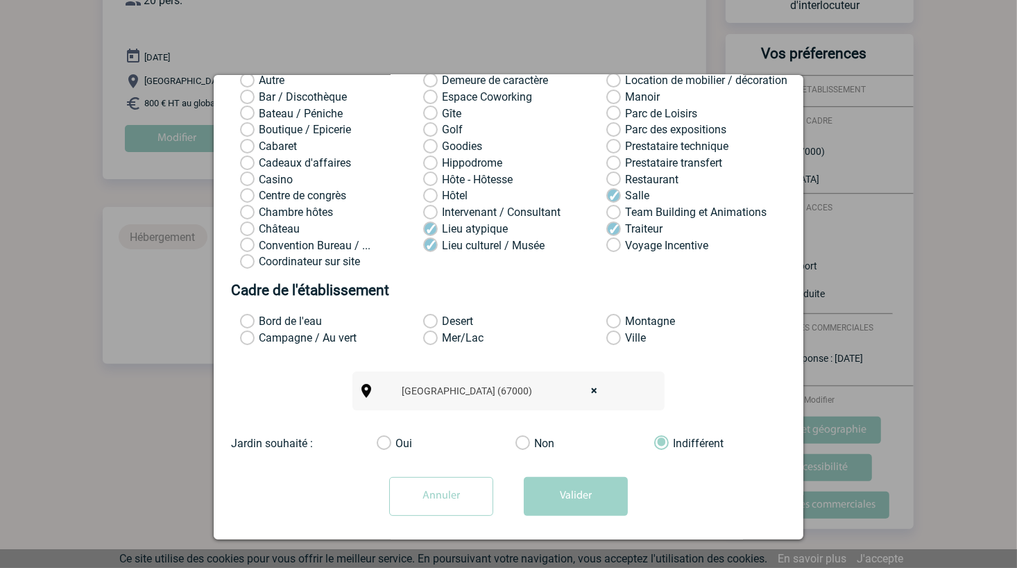
drag, startPoint x: 578, startPoint y: 491, endPoint x: 572, endPoint y: 285, distance: 206.2
click at [572, 285] on form "Cadre et géographie Type d'etablissement Autre Demeure de caractère Location de…" at bounding box center [508, 261] width 555 height 529
click at [606, 331] on label "Ville" at bounding box center [624, 338] width 37 height 14
click at [0, 0] on input "Ville" at bounding box center [0, 0] width 0 height 0
click at [577, 493] on button "Valider" at bounding box center [576, 496] width 104 height 39
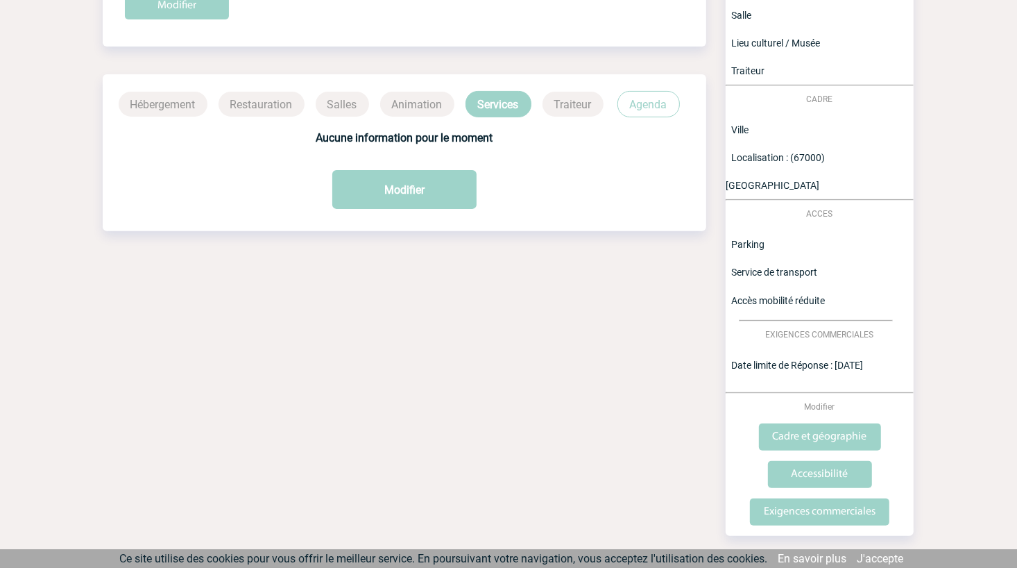
scroll to position [284, 0]
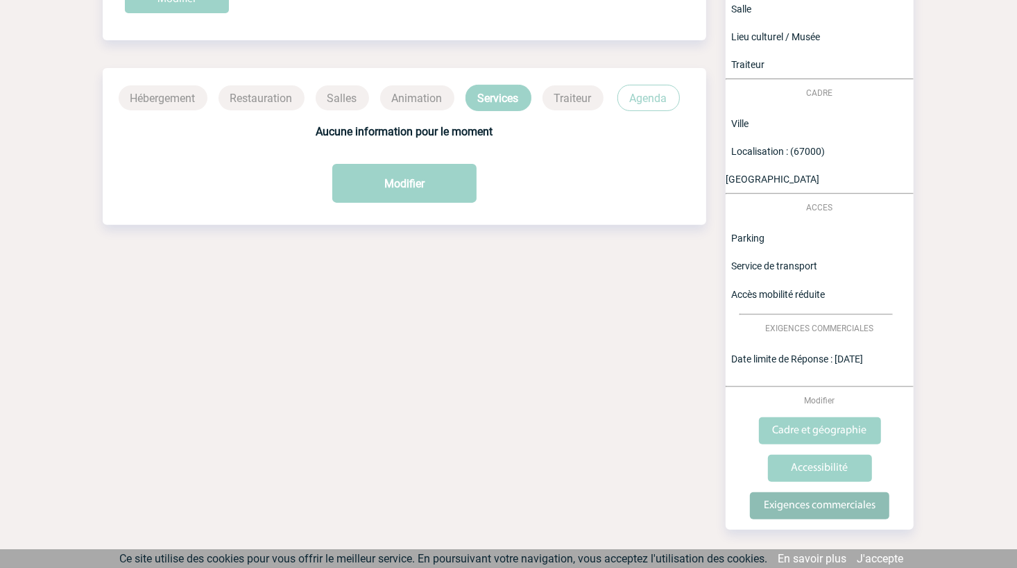
click at [790, 492] on input "Exigences commerciales" at bounding box center [819, 505] width 139 height 27
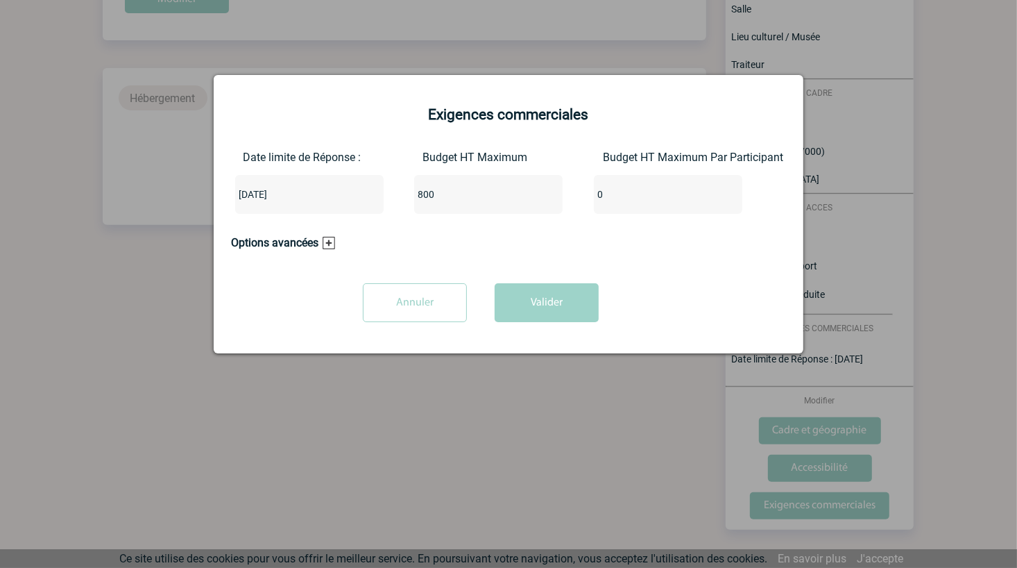
click at [642, 202] on input "0" at bounding box center [659, 194] width 130 height 18
type input "40"
click at [529, 305] on button "Valider" at bounding box center [547, 302] width 104 height 39
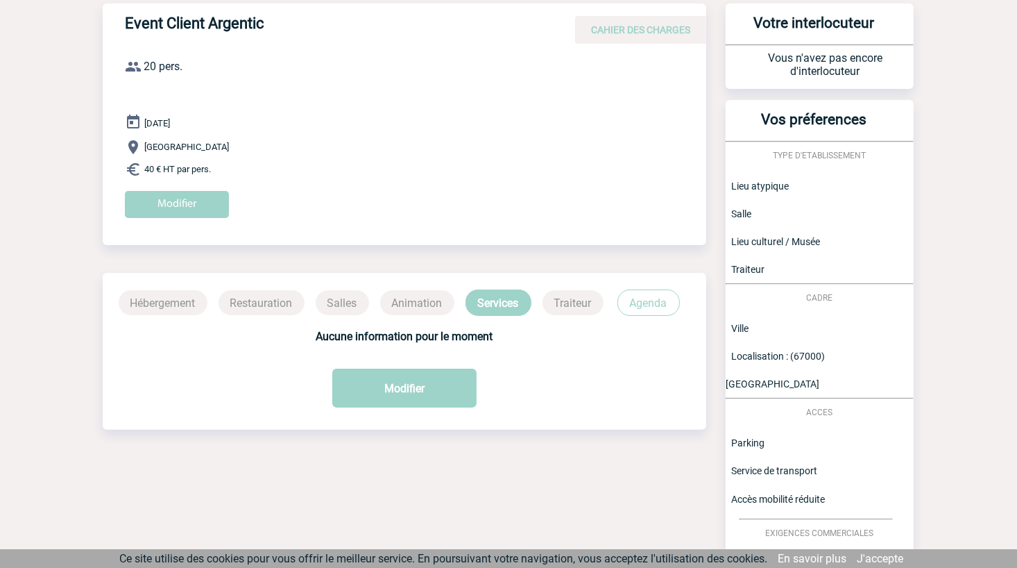
scroll to position [0, 0]
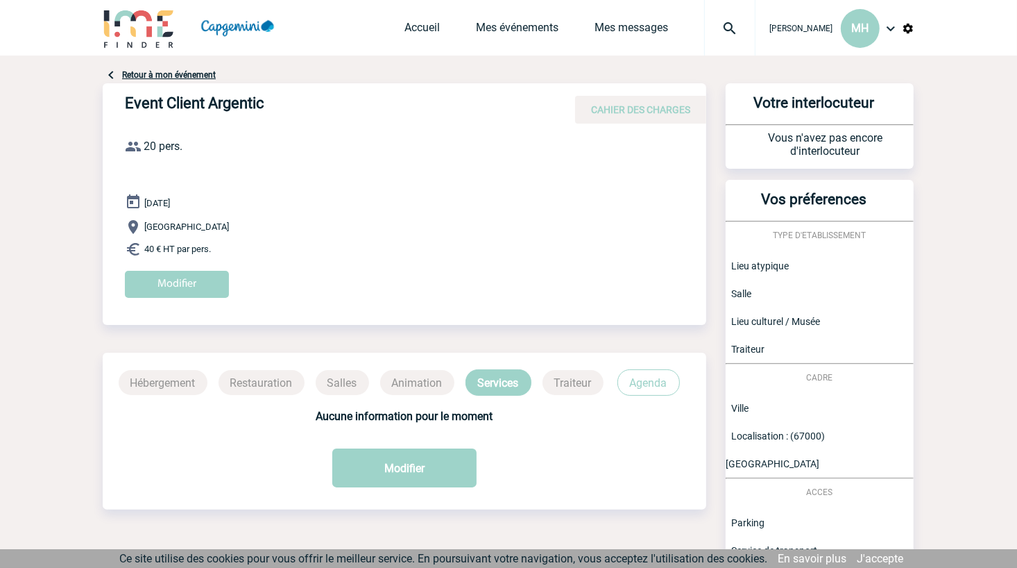
click at [571, 370] on p "Traiteur" at bounding box center [573, 382] width 61 height 25
click at [392, 470] on button "Modifier" at bounding box center [404, 467] width 144 height 39
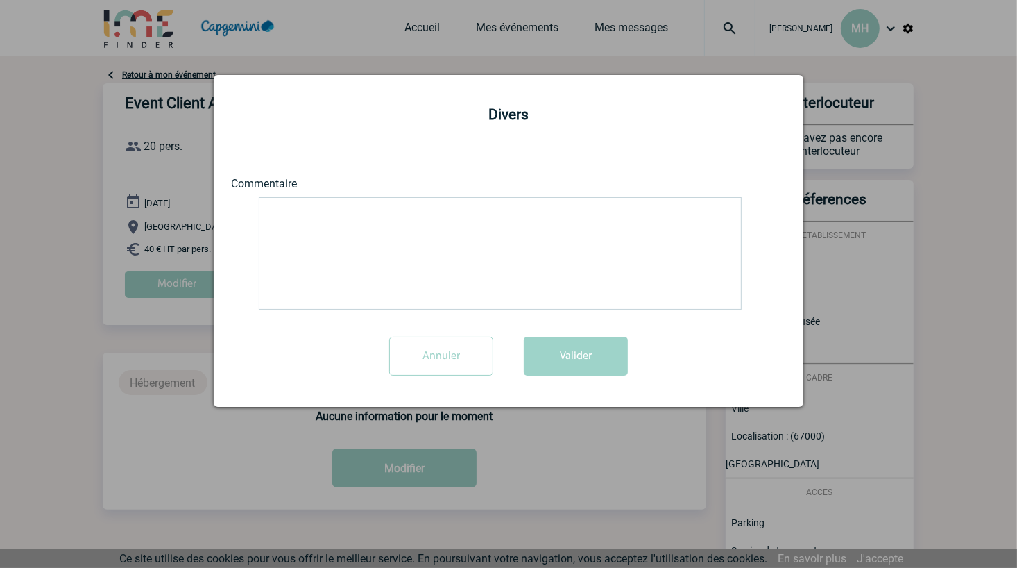
click at [452, 258] on textarea at bounding box center [500, 253] width 483 height 112
click at [431, 361] on input "Annuler" at bounding box center [441, 356] width 104 height 39
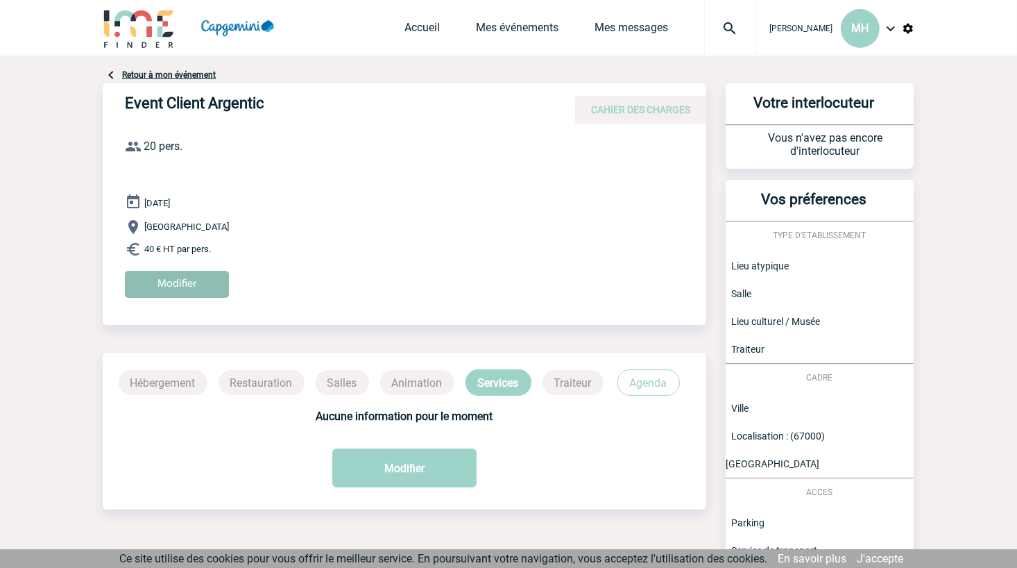
click at [198, 289] on input "Modifier" at bounding box center [177, 284] width 104 height 27
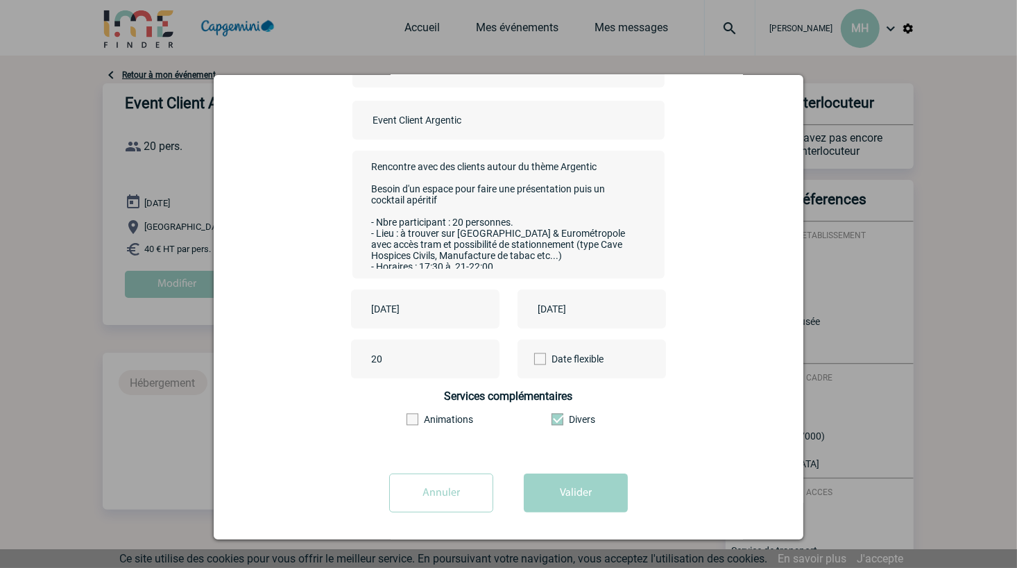
scroll to position [106, 0]
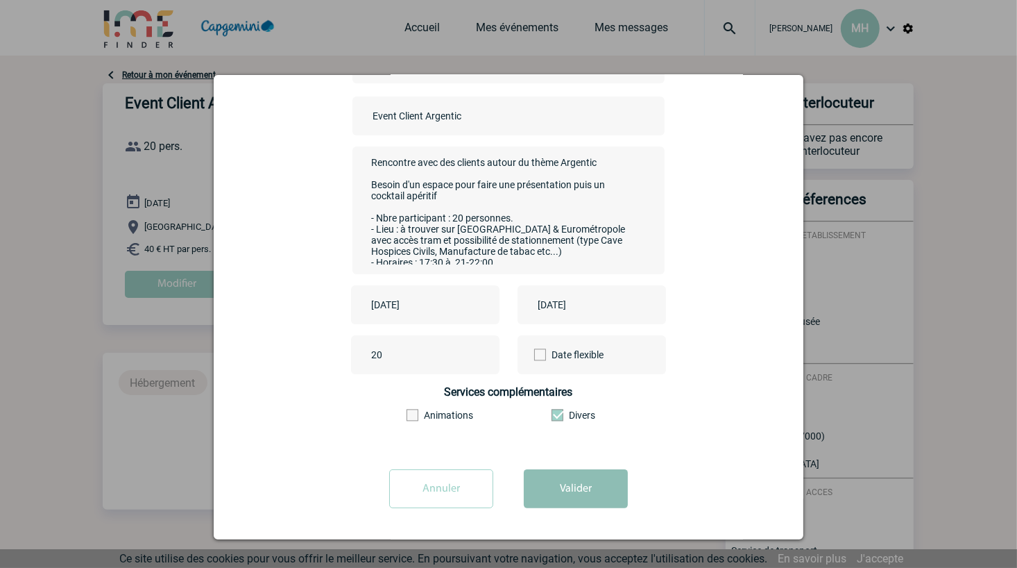
click at [552, 486] on button "Valider" at bounding box center [576, 488] width 104 height 39
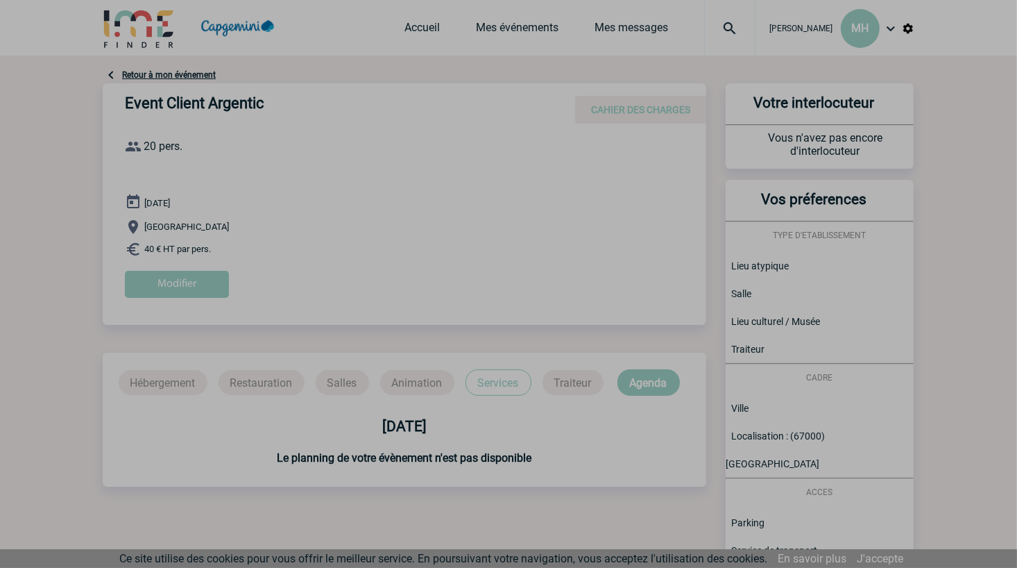
click at [976, 341] on body "Marie Claude HESNARD MH Accueil Mes événements" at bounding box center [508, 440] width 1017 height 881
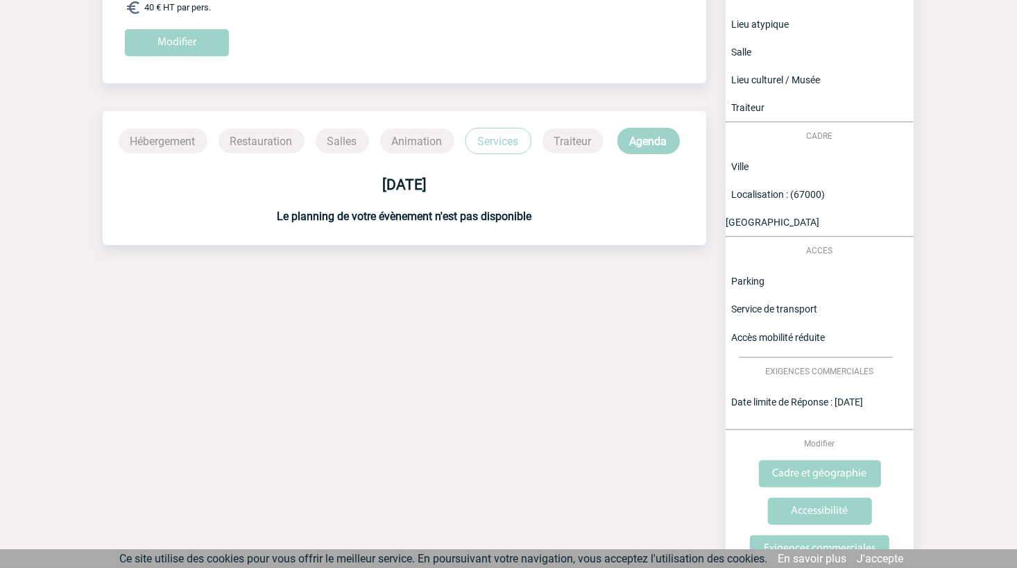
scroll to position [284, 0]
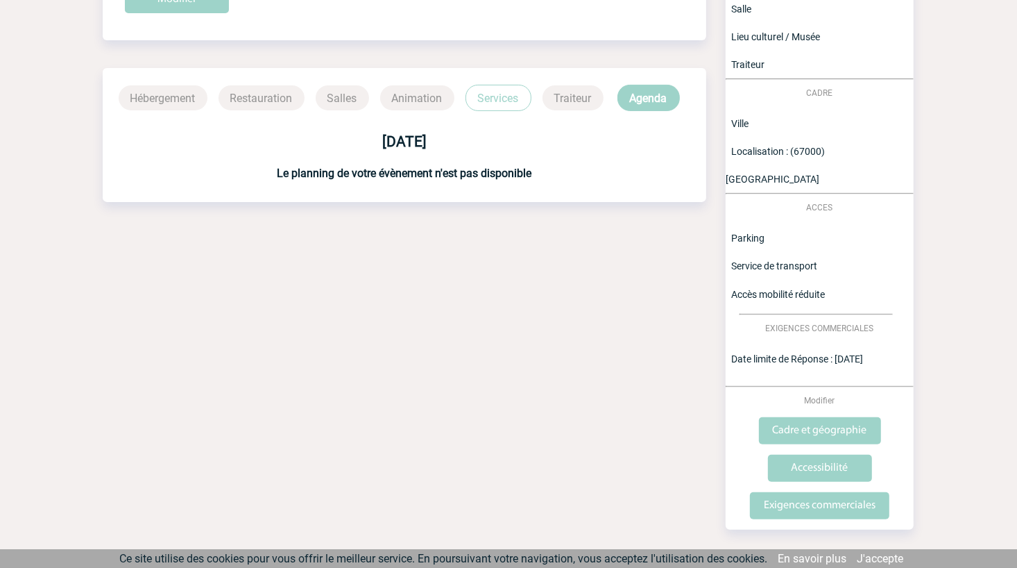
click at [843, 353] on span "Date limite de Réponse : 13/08/2025" at bounding box center [797, 358] width 132 height 11
click at [767, 492] on input "Exigences commerciales" at bounding box center [819, 505] width 139 height 27
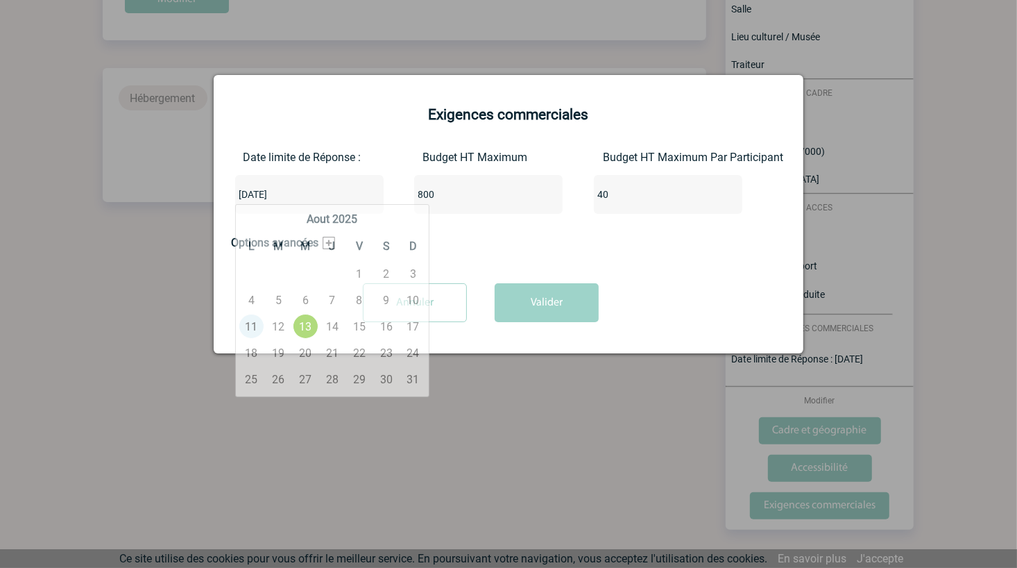
click at [285, 196] on input "2025-08-13" at bounding box center [267, 194] width 65 height 18
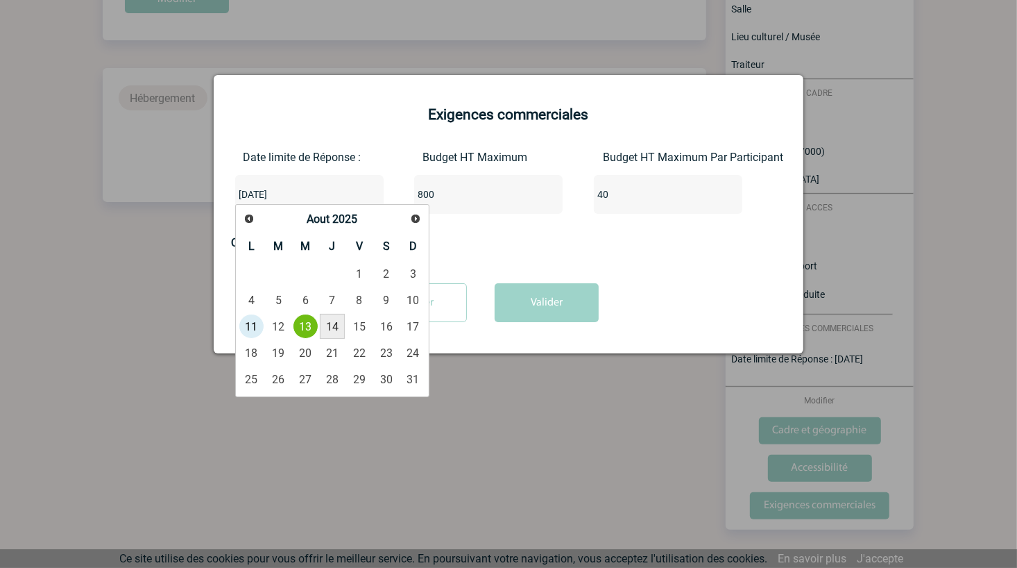
click at [332, 321] on link "14" at bounding box center [333, 326] width 26 height 25
type input "2025-08-14"
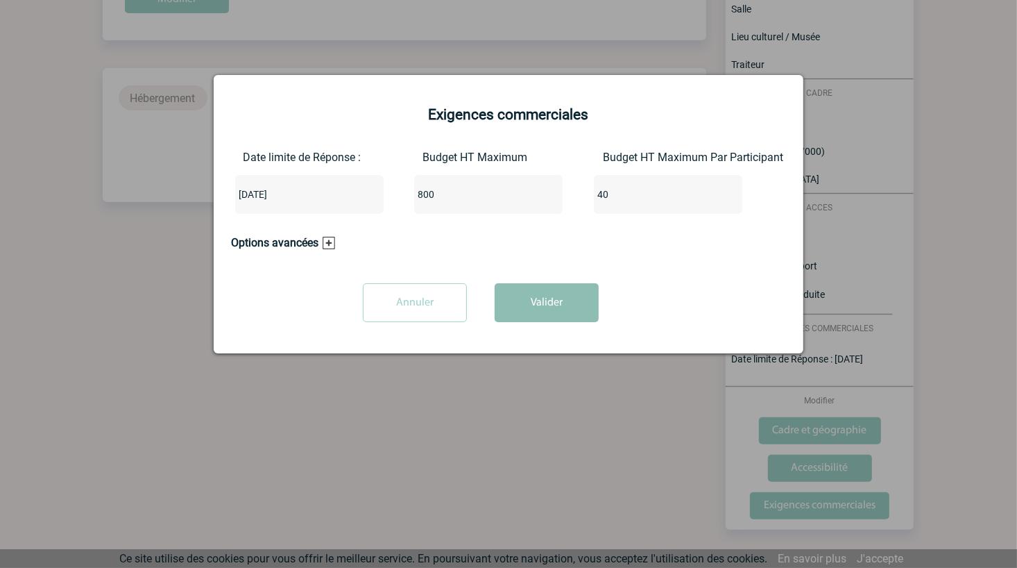
click at [545, 304] on button "Valider" at bounding box center [547, 302] width 104 height 39
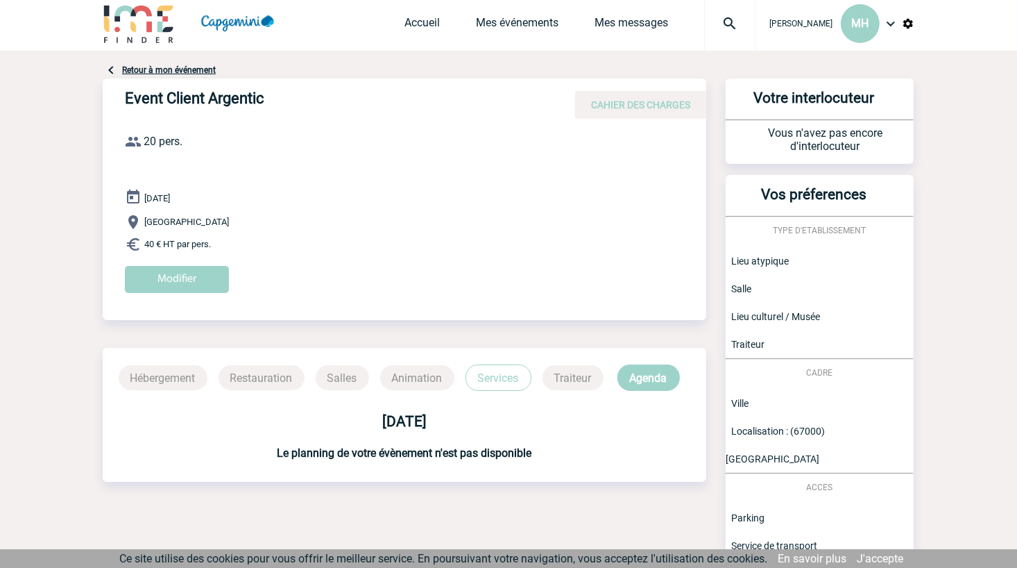
scroll to position [0, 0]
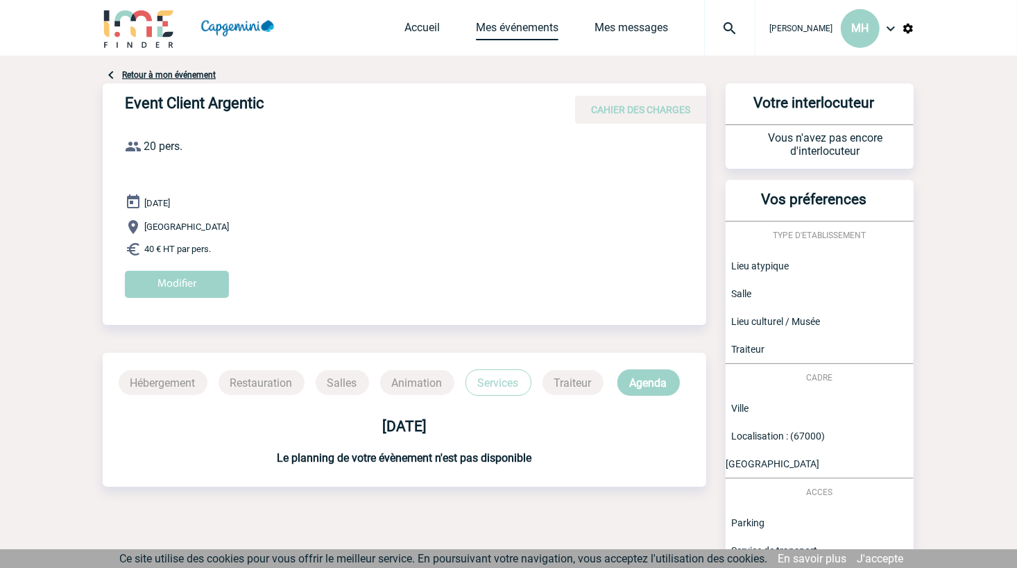
click at [476, 28] on link "Mes événements" at bounding box center [517, 30] width 83 height 19
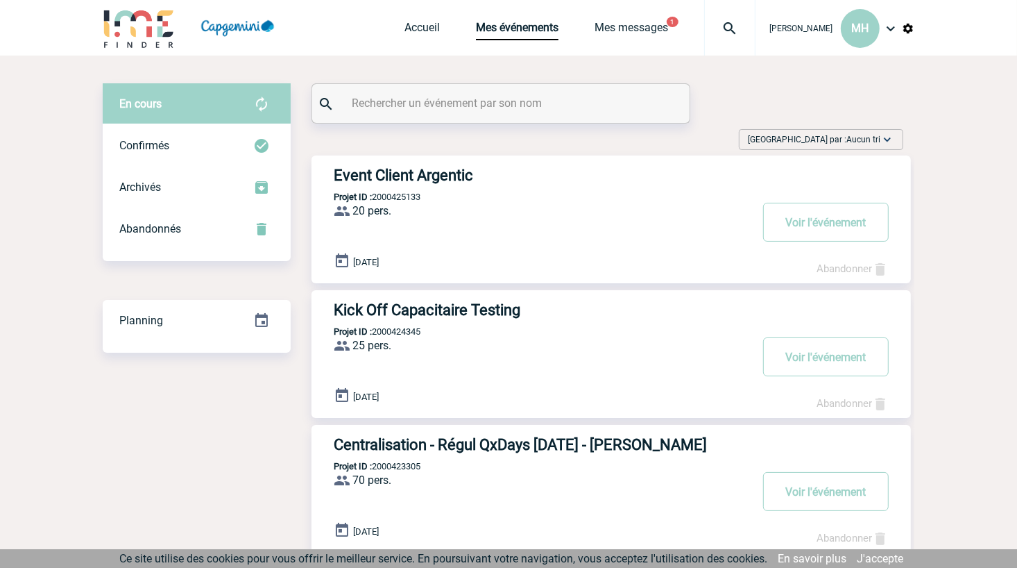
click at [402, 188] on div "Event Client Argentic Projet ID : 2000425133 20 pers. ProjetID : 2000425133 le …" at bounding box center [612, 219] width 600 height 128
click at [393, 179] on h3 "Event Client Argentic" at bounding box center [542, 175] width 416 height 17
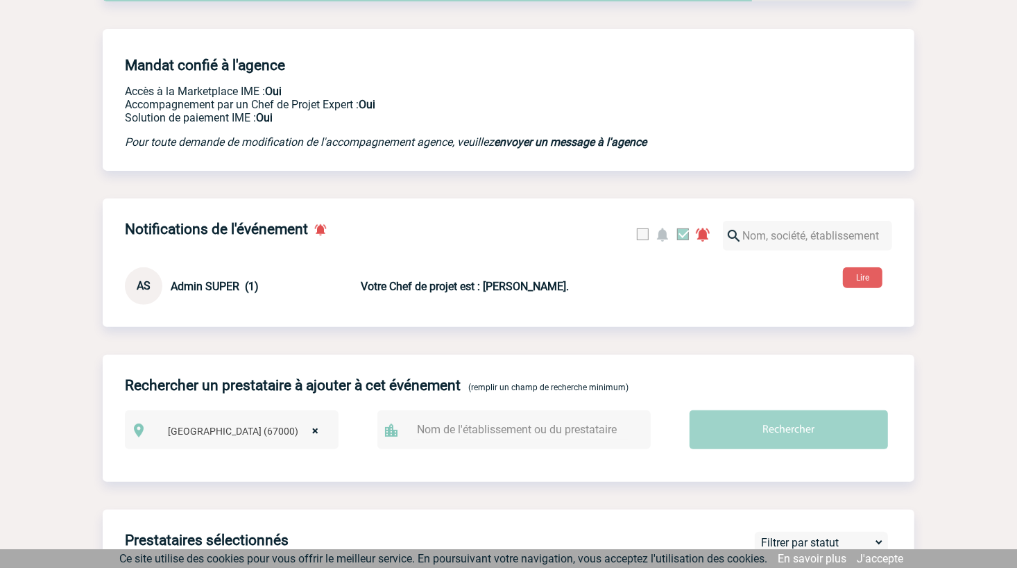
scroll to position [328, 0]
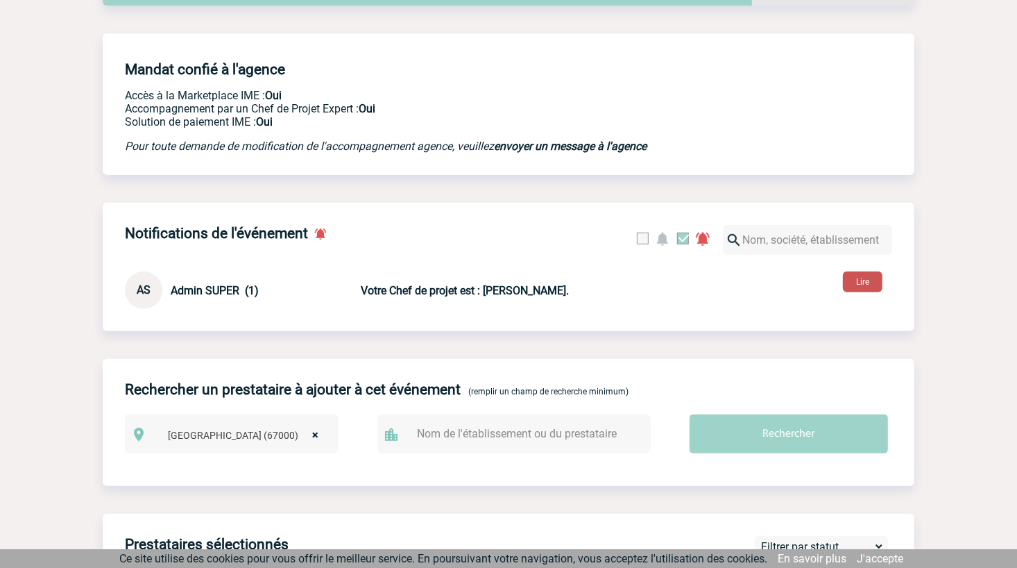
click at [864, 274] on button "Lire" at bounding box center [863, 281] width 40 height 21
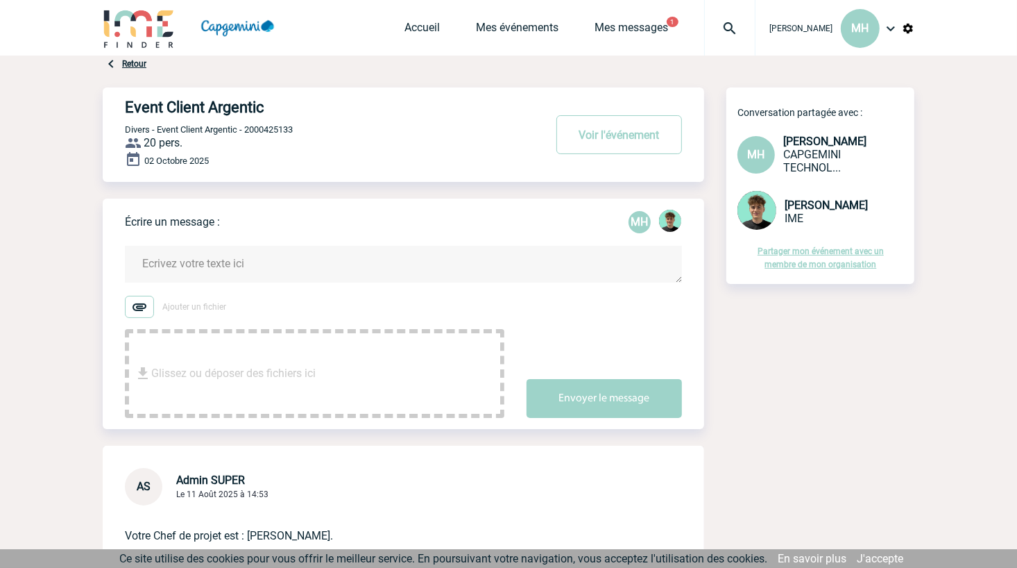
click at [844, 263] on div "Partager mon événement avec un membre de mon organisation" at bounding box center [820, 247] width 188 height 31
click at [838, 269] on link "Partager mon événement avec un membre de mon organisation" at bounding box center [821, 257] width 126 height 23
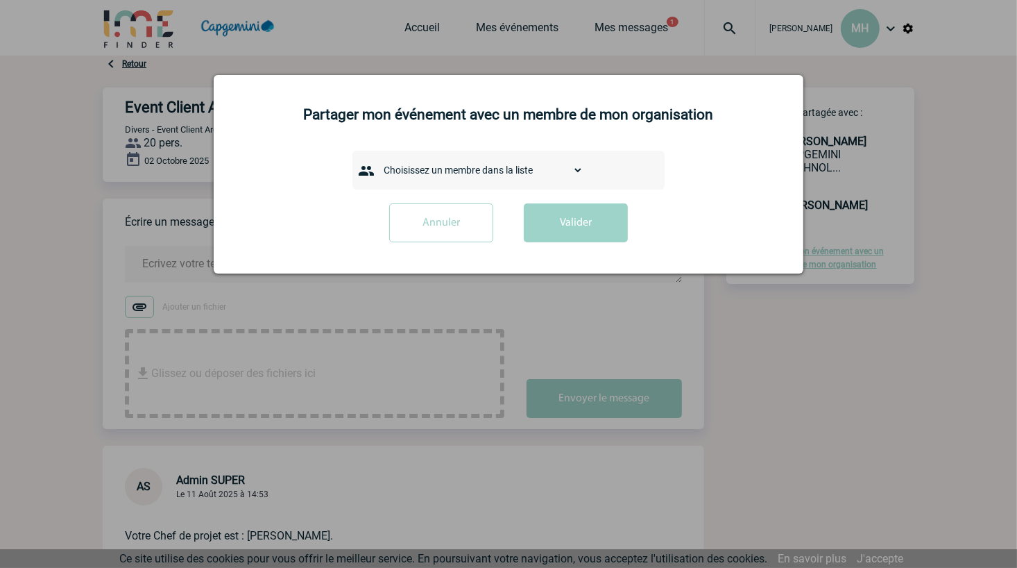
click at [411, 157] on div "Choisissez un membre dans la liste AANGOUR Sana ABICHOU Ghassen ABIDI Maïsa ABI…" at bounding box center [508, 170] width 312 height 39
click at [418, 164] on select "Choisissez un membre dans la liste AANGOUR Sana ABICHOU Ghassen ABIDI Maïsa ABI…" at bounding box center [480, 169] width 206 height 19
select select "101597"
click at [377, 160] on select "Choisissez un membre dans la liste AANGOUR Sana ABICHOU Ghassen ABIDI Maïsa ABI…" at bounding box center [480, 169] width 206 height 19
click at [571, 228] on button "Valider" at bounding box center [576, 222] width 104 height 39
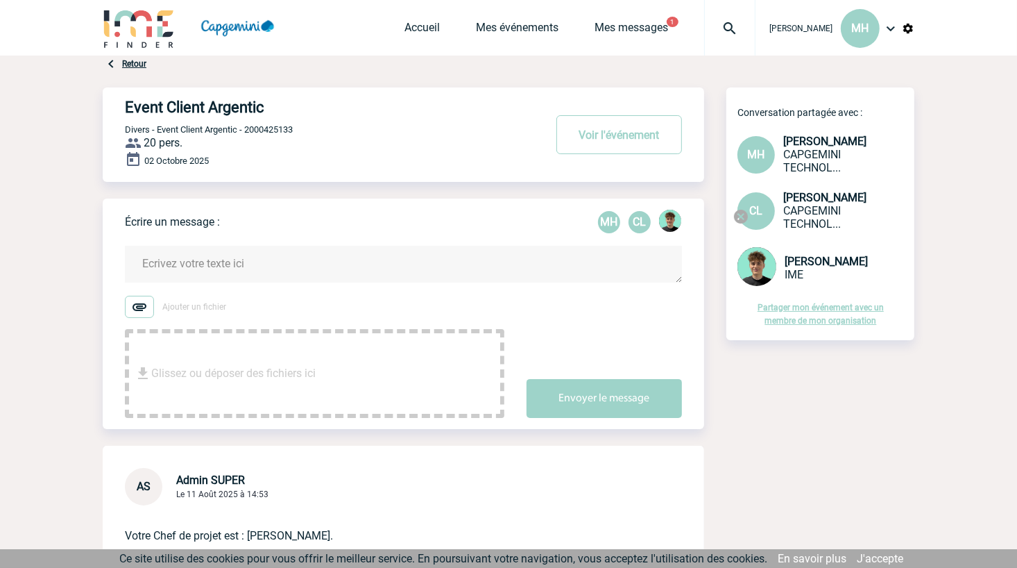
click at [244, 268] on textarea at bounding box center [403, 264] width 557 height 37
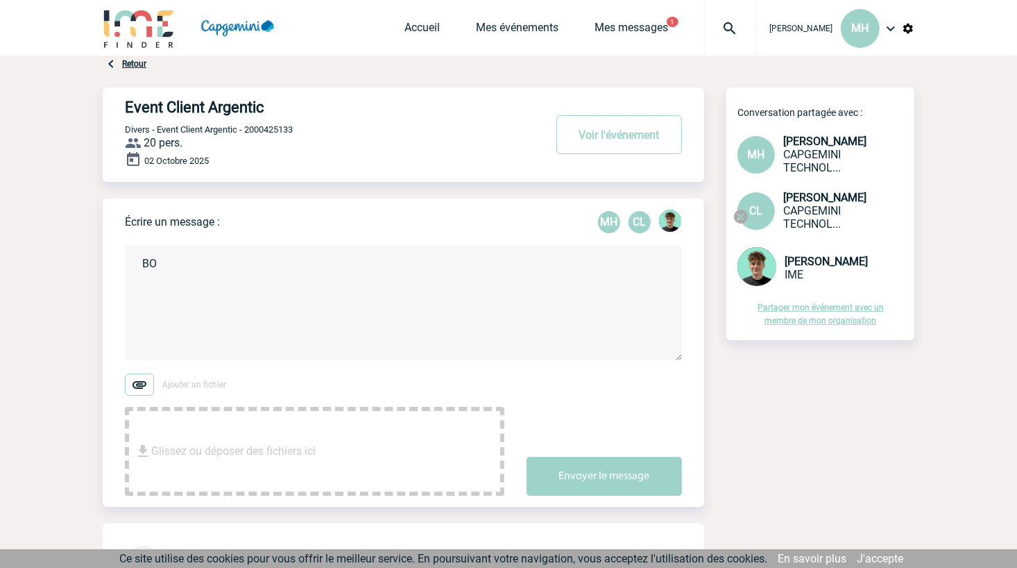
type textarea "B"
click at [404, 158] on div "02 Octobre 2025" at bounding box center [414, 160] width 579 height 19
click at [667, 19] on button "1" at bounding box center [673, 22] width 12 height 10
click at [636, 23] on link "Mes messages" at bounding box center [632, 30] width 74 height 19
click at [817, 500] on div "Event Client Argentic Voir l'événement Divers - Event Client Argentic - 2000425…" at bounding box center [509, 390] width 812 height 606
